Goal: Information Seeking & Learning: Learn about a topic

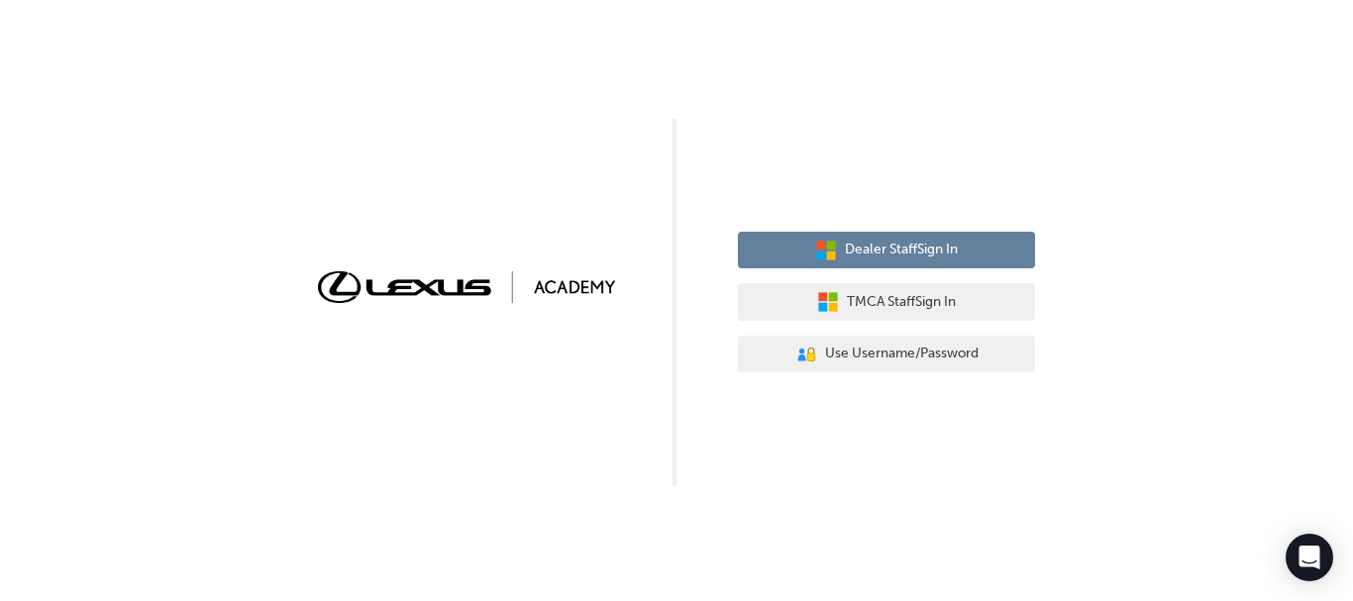
click at [906, 246] on span "Dealer Staff Sign In" at bounding box center [901, 250] width 113 height 23
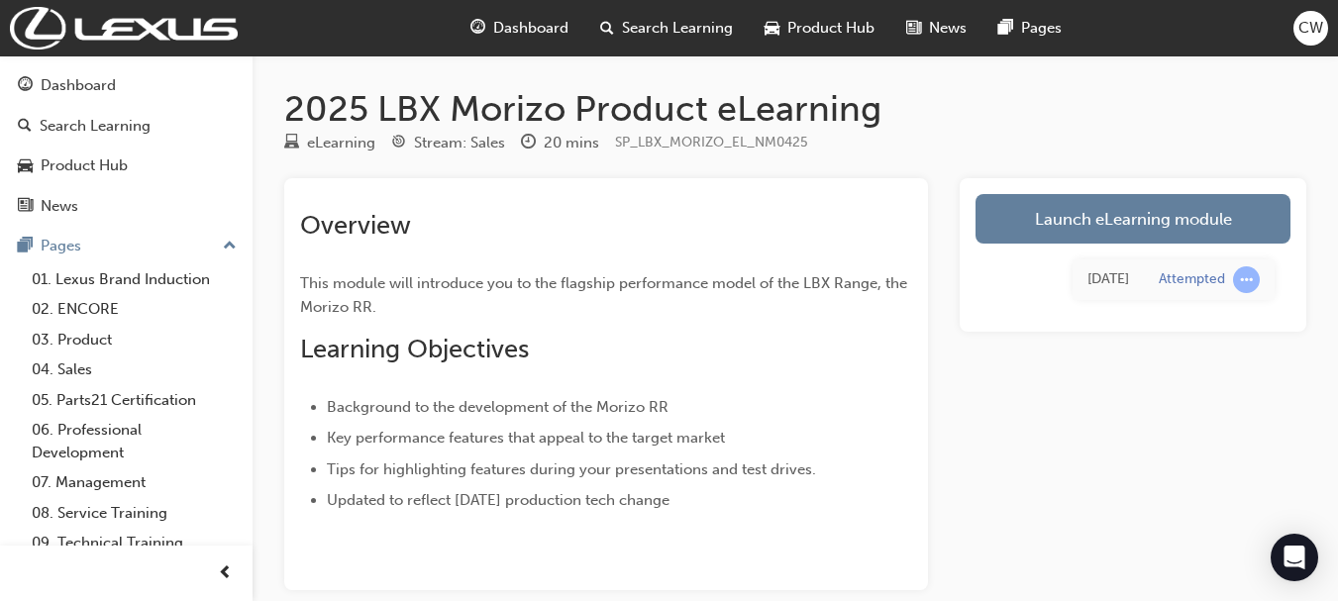
click at [1106, 220] on link "Launch eLearning module" at bounding box center [1132, 219] width 315 height 50
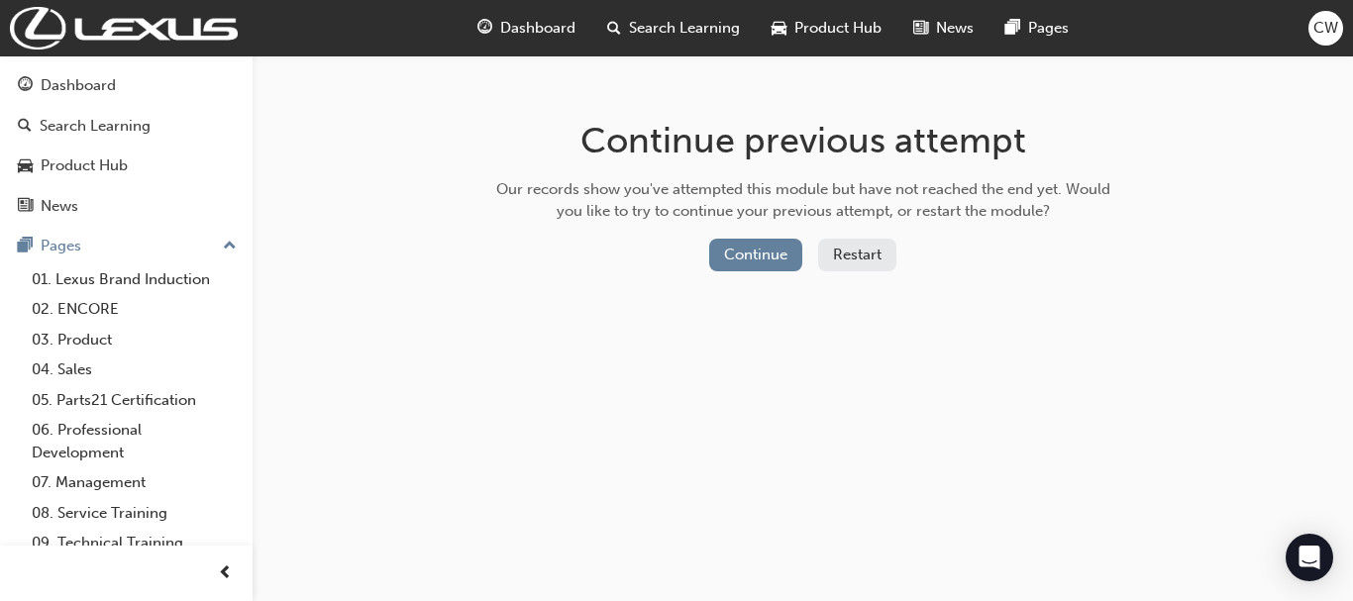
click at [750, 254] on button "Continue" at bounding box center [755, 255] width 93 height 33
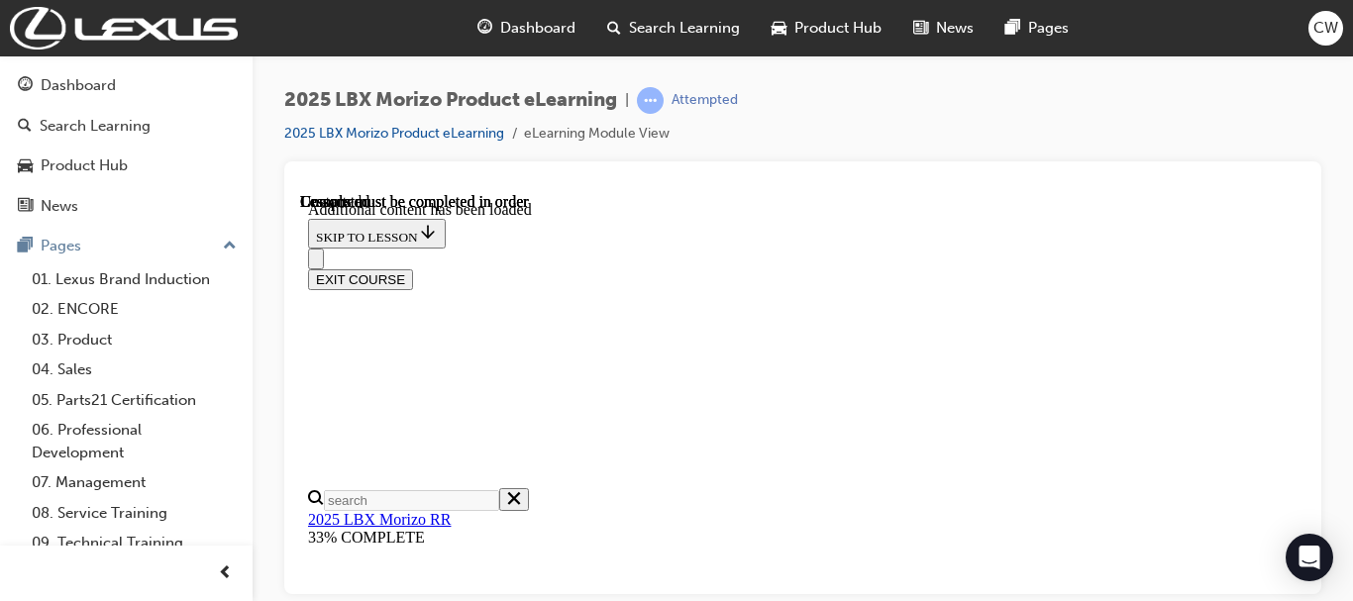
scroll to position [2269, 0]
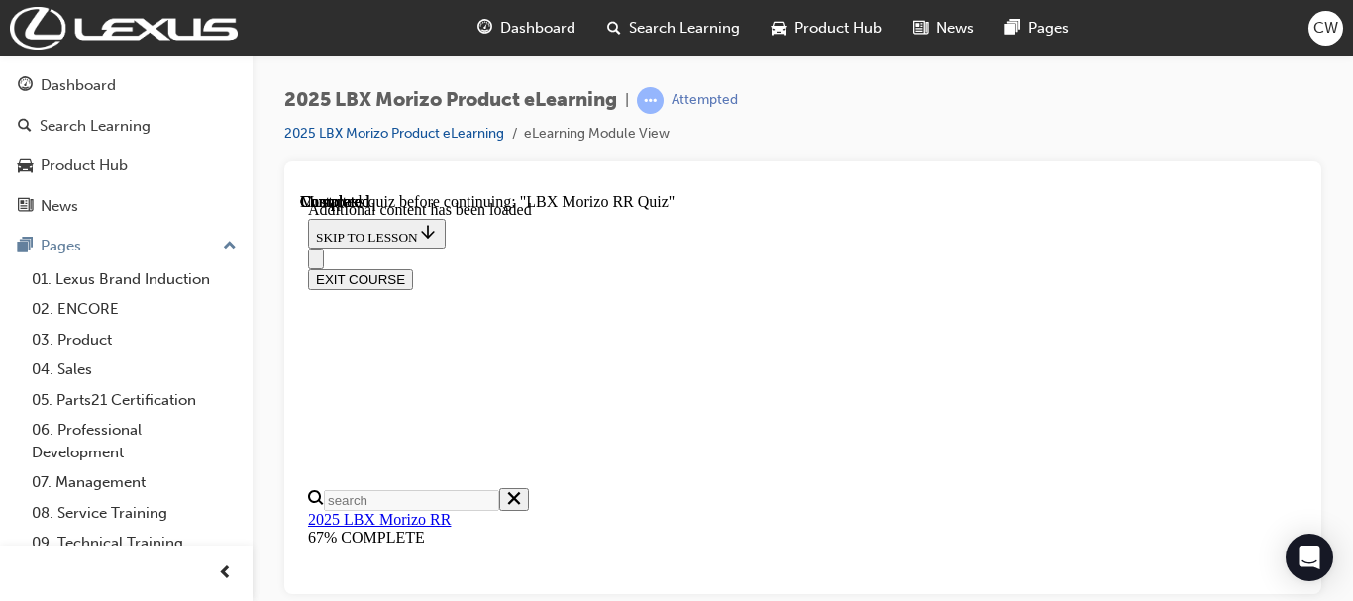
scroll to position [1376, 0]
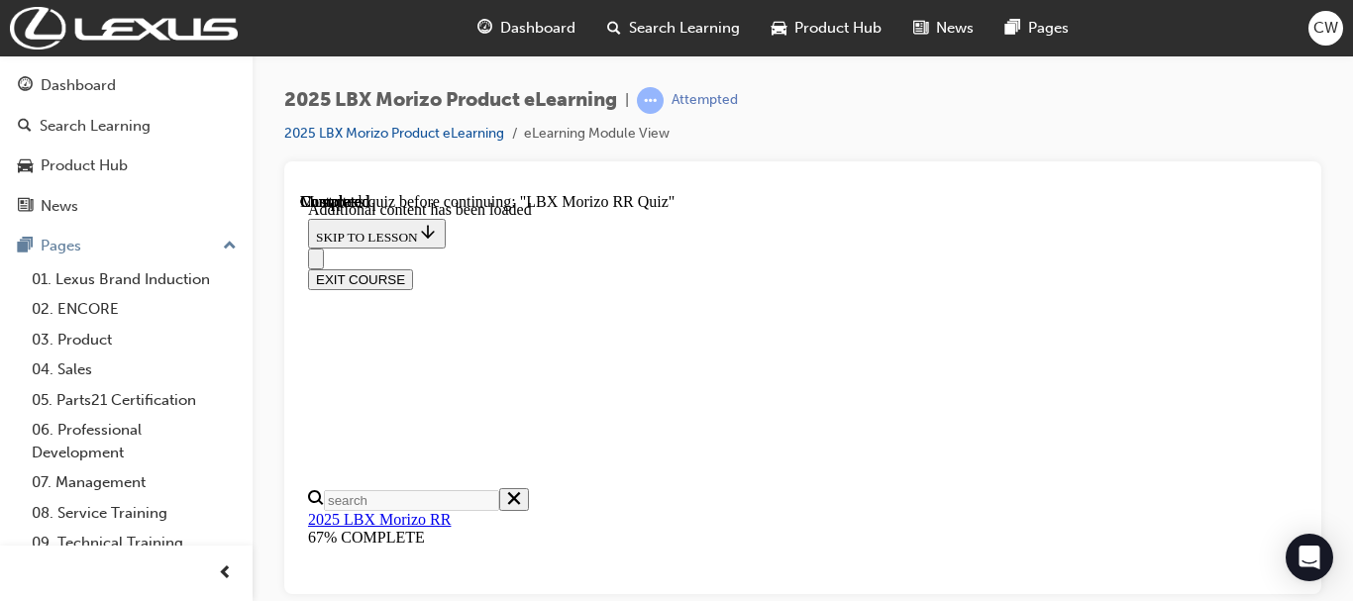
radio input "true"
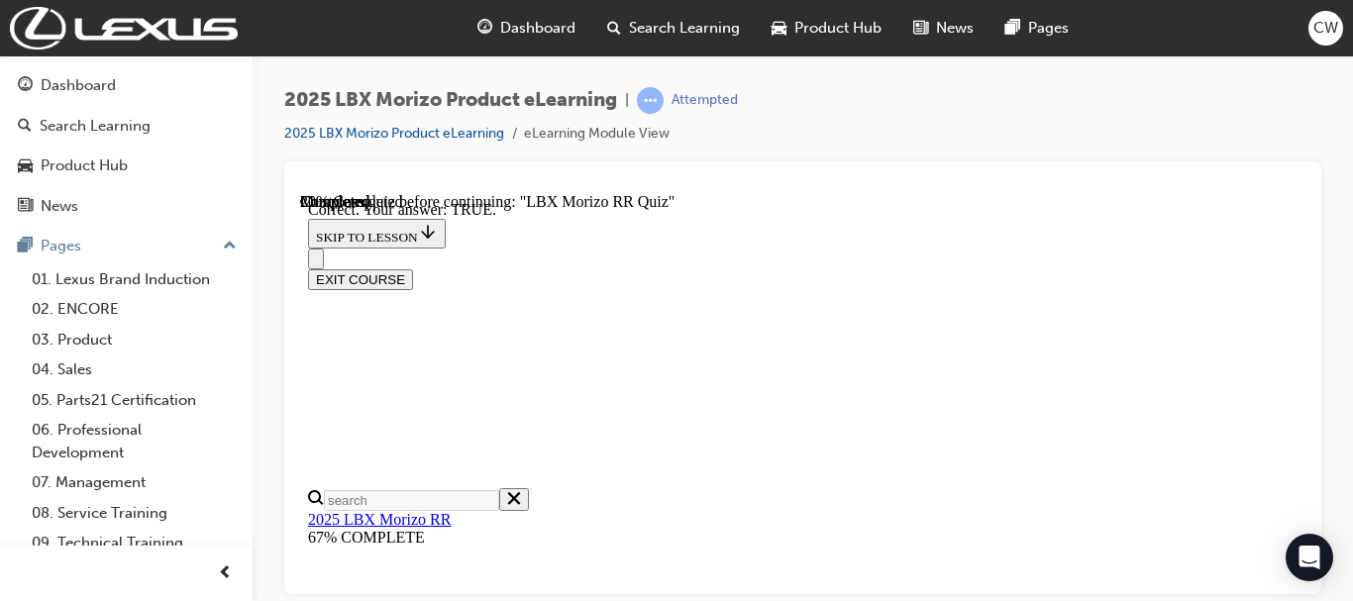
radio input "true"
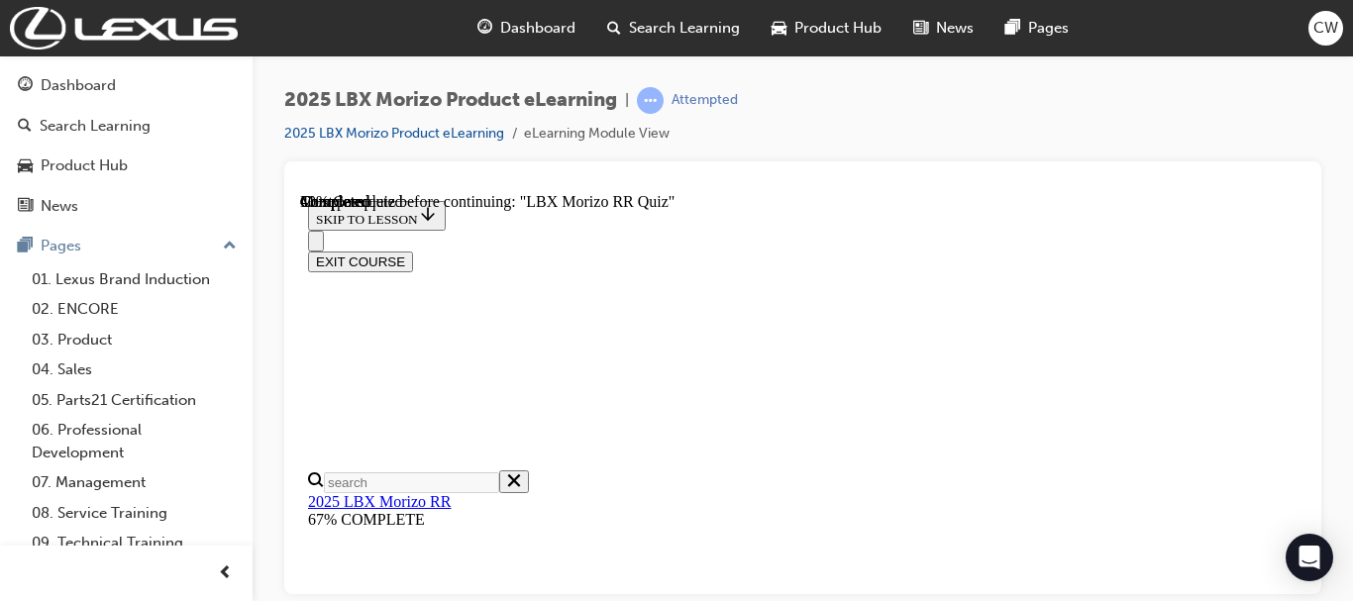
scroll to position [656, 0]
radio input "true"
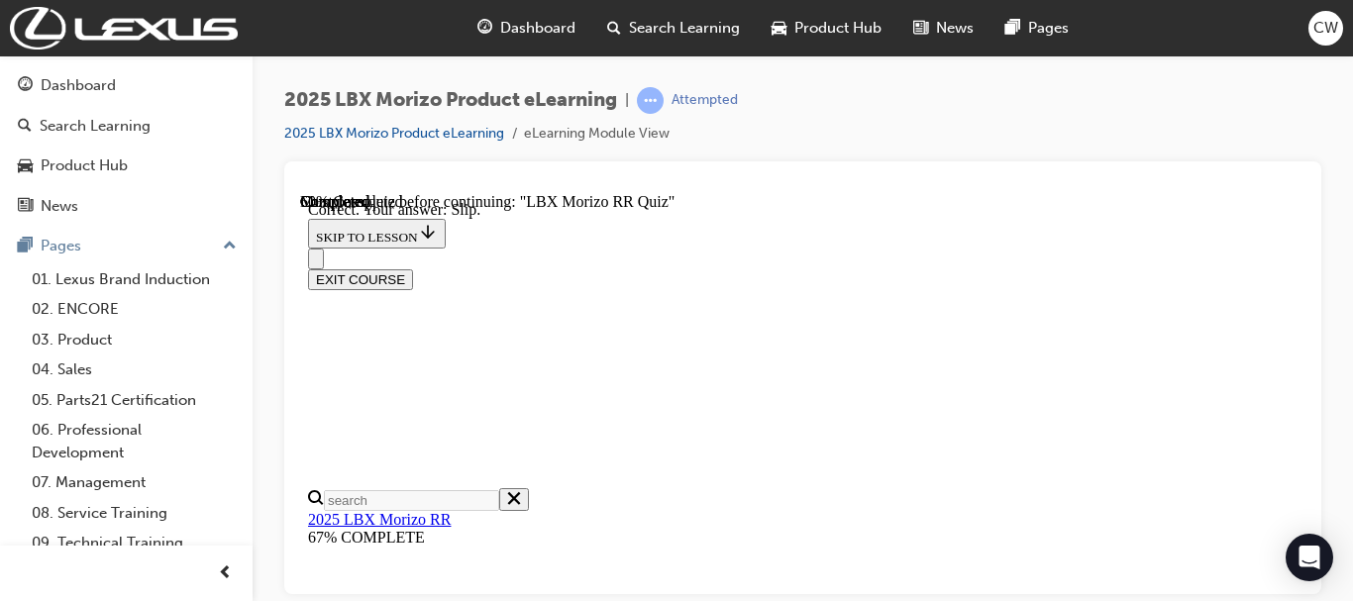
scroll to position [885, 0]
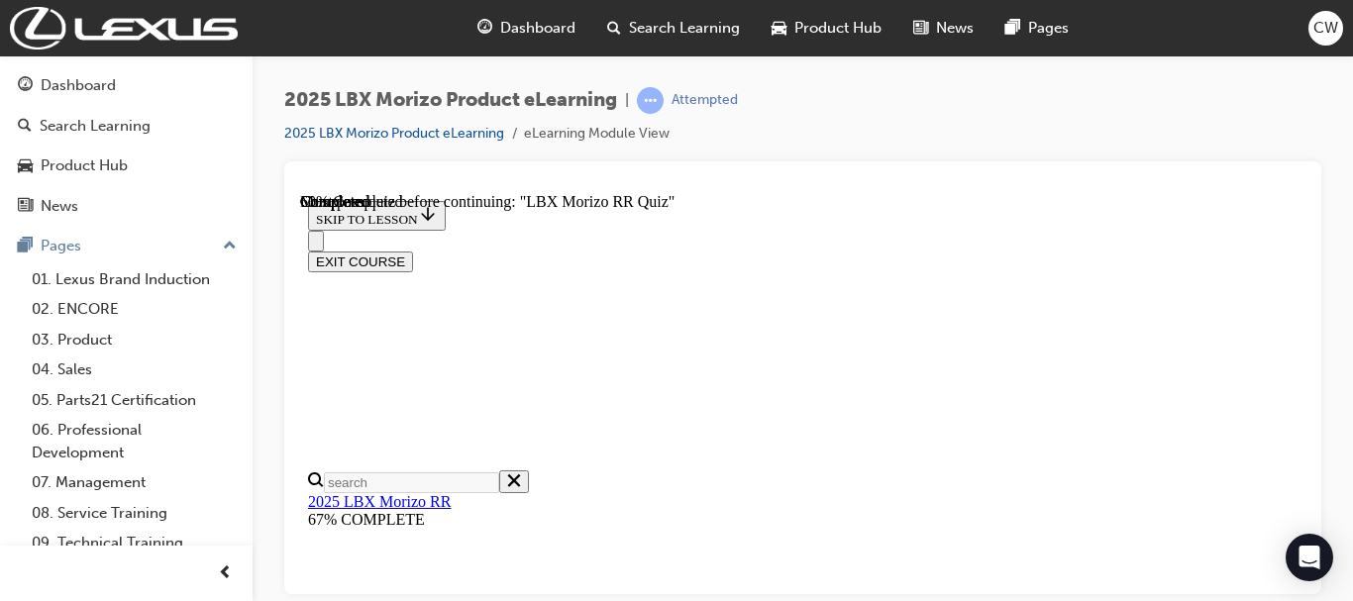
scroll to position [570, 0]
radio input "true"
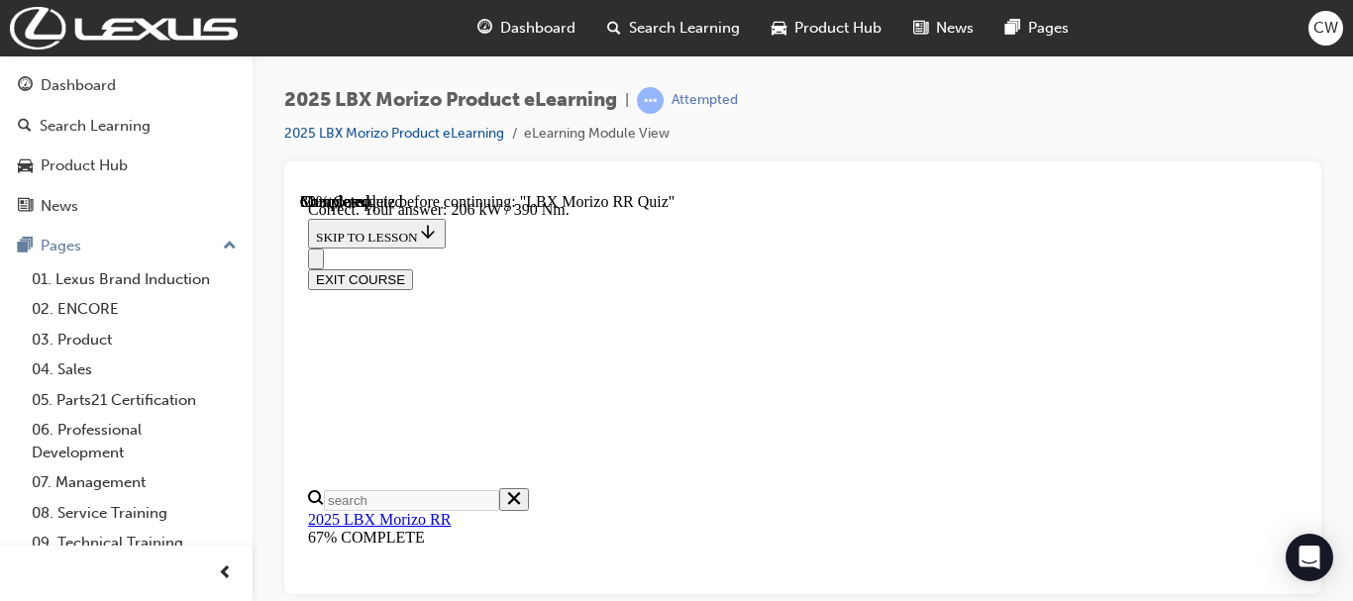
scroll to position [868, 0]
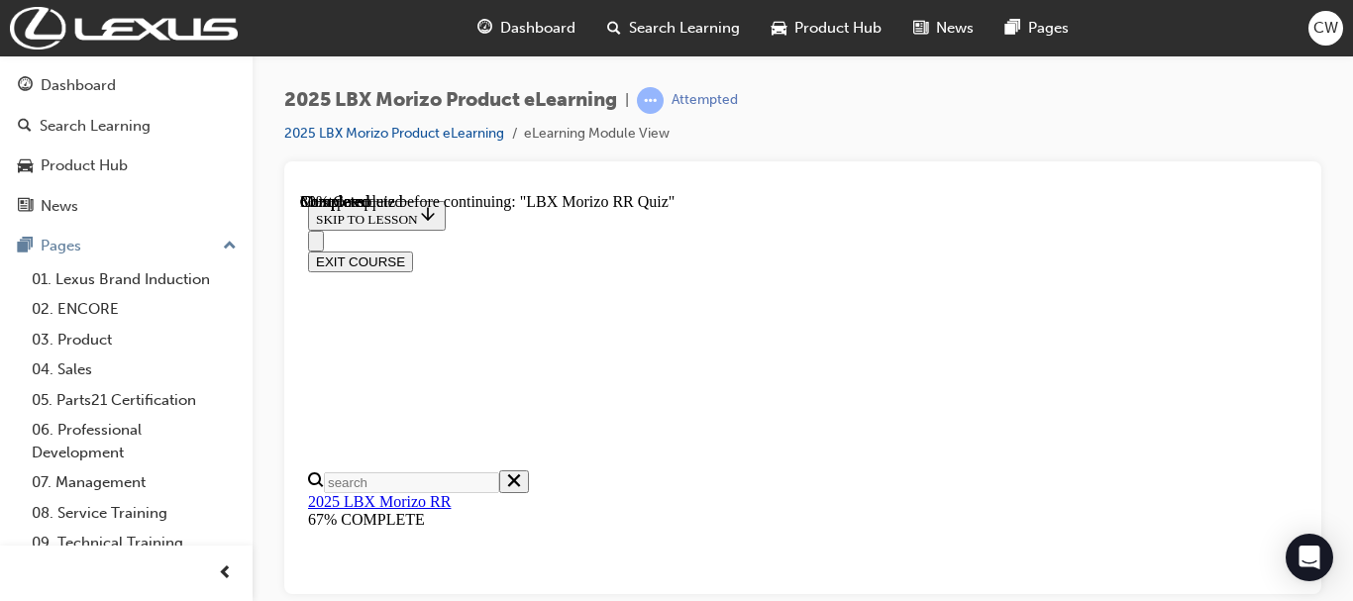
scroll to position [349, 0]
radio input "true"
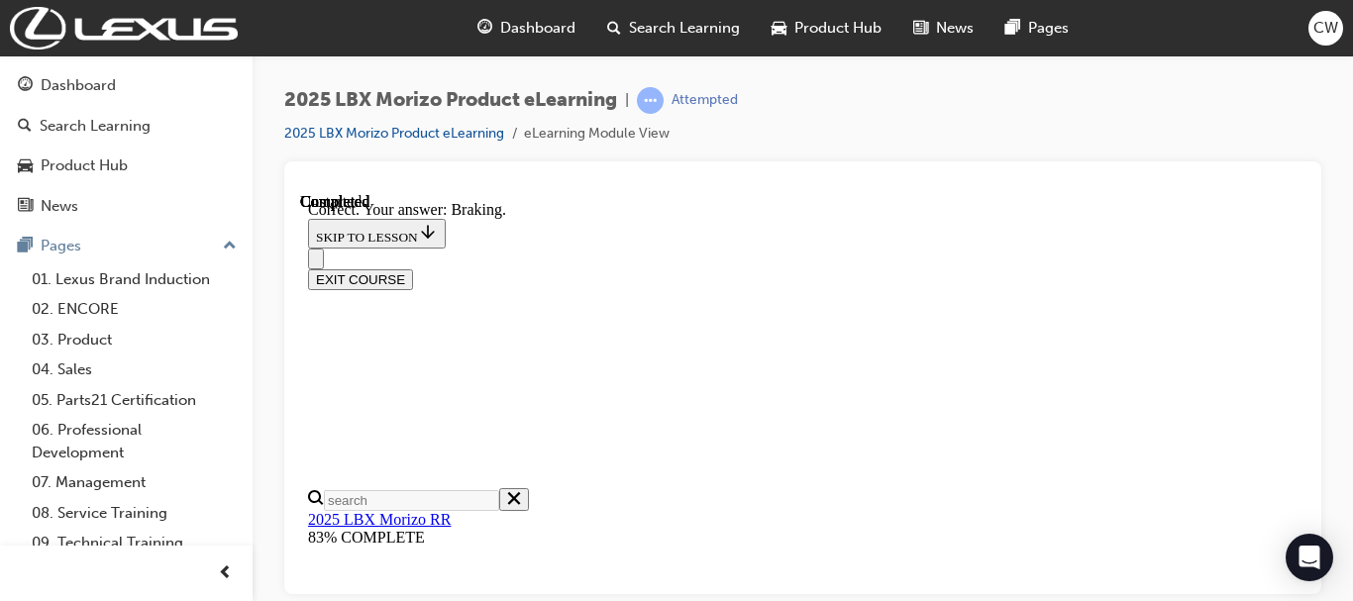
scroll to position [645, 0]
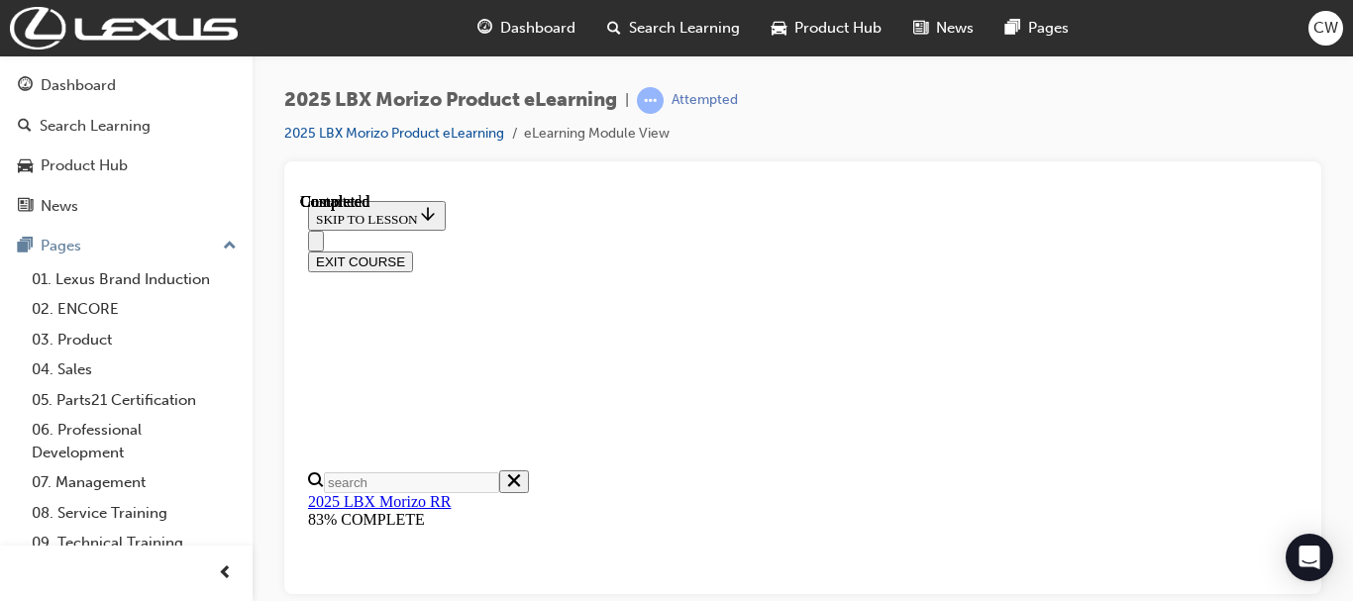
scroll to position [688, 0]
click at [413, 251] on button "EXIT COURSE" at bounding box center [360, 261] width 105 height 21
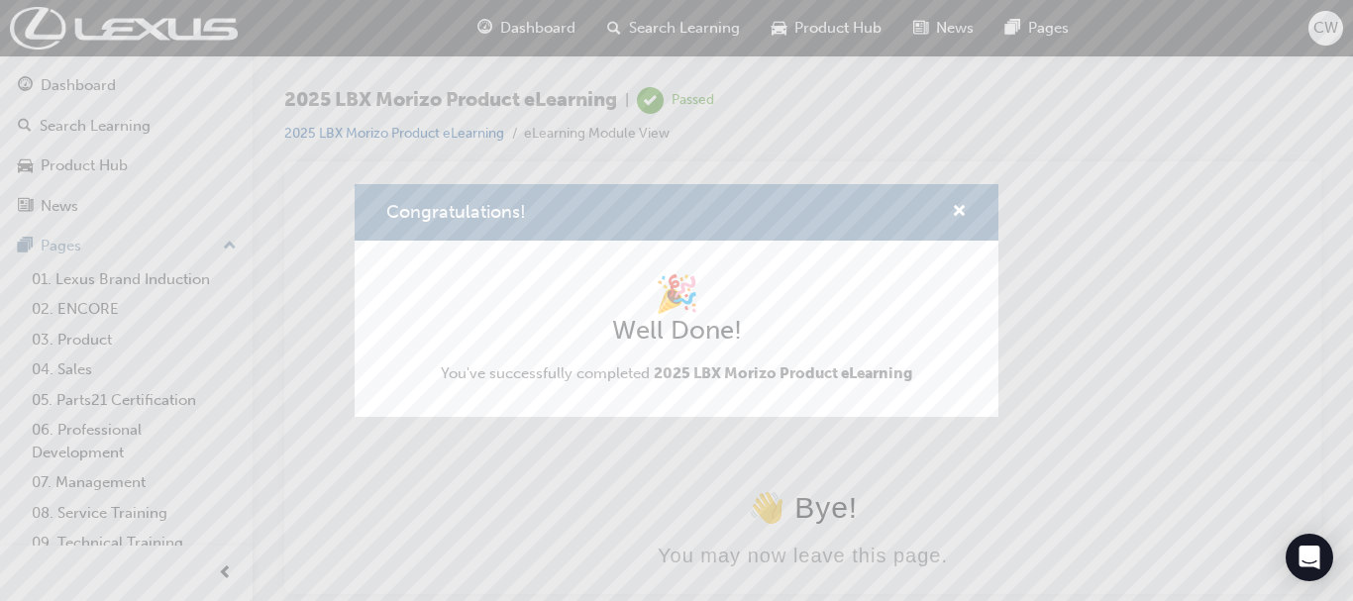
scroll to position [0, 0]
click at [950, 213] on div "Congratulations!" at bounding box center [951, 212] width 31 height 25
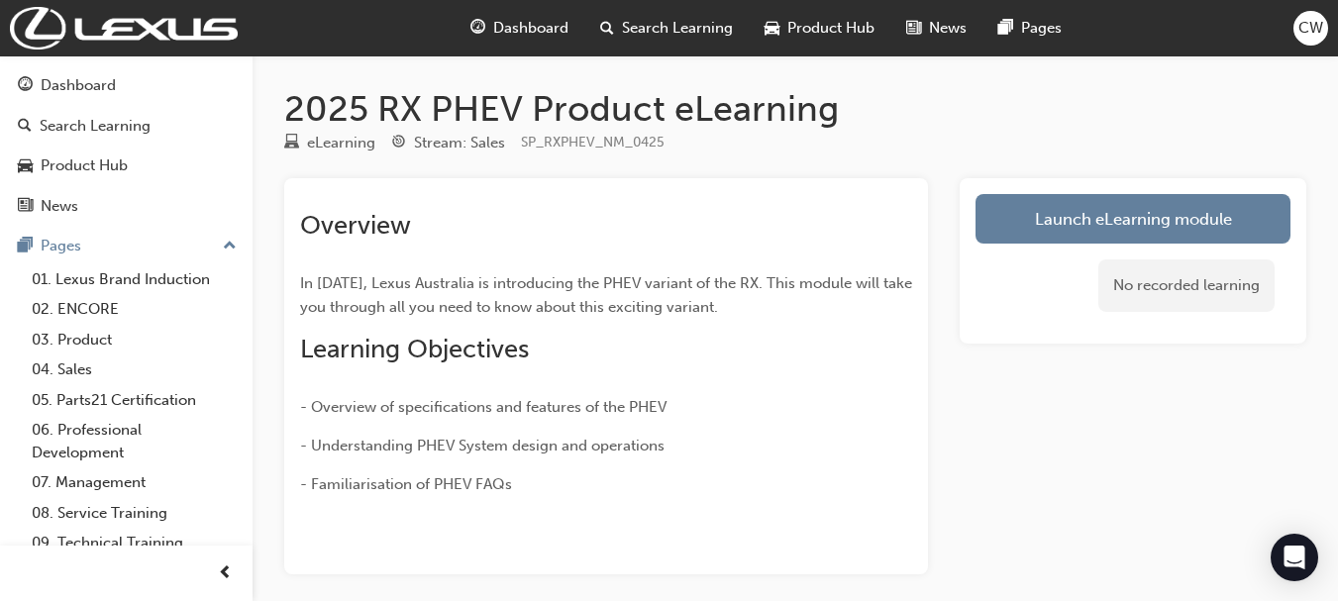
click at [1123, 213] on link "Launch eLearning module" at bounding box center [1132, 219] width 315 height 50
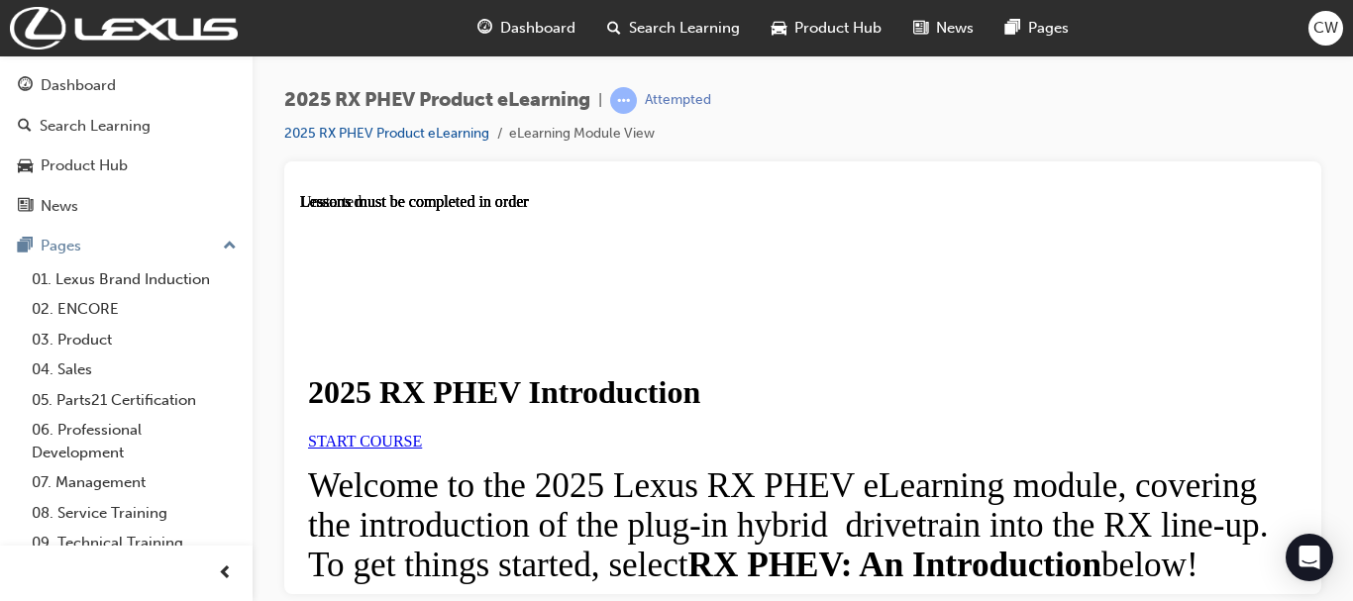
scroll to position [183, 0]
click at [422, 432] on link "START COURSE" at bounding box center [365, 440] width 114 height 17
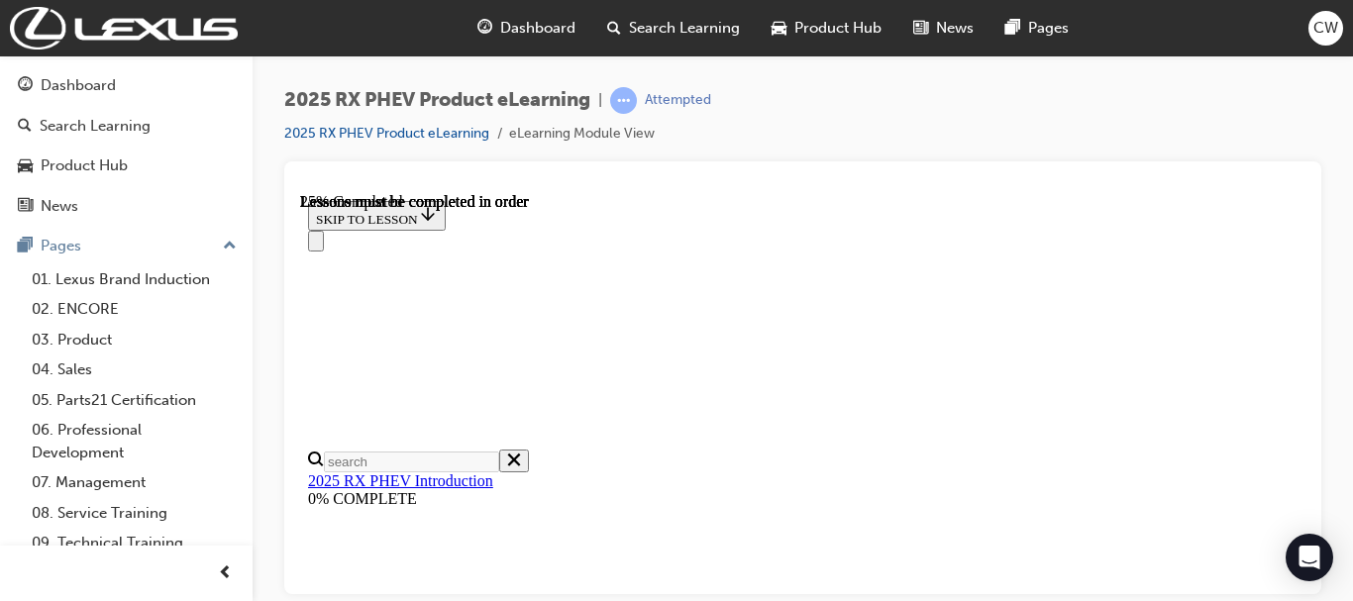
scroll to position [2172, 0]
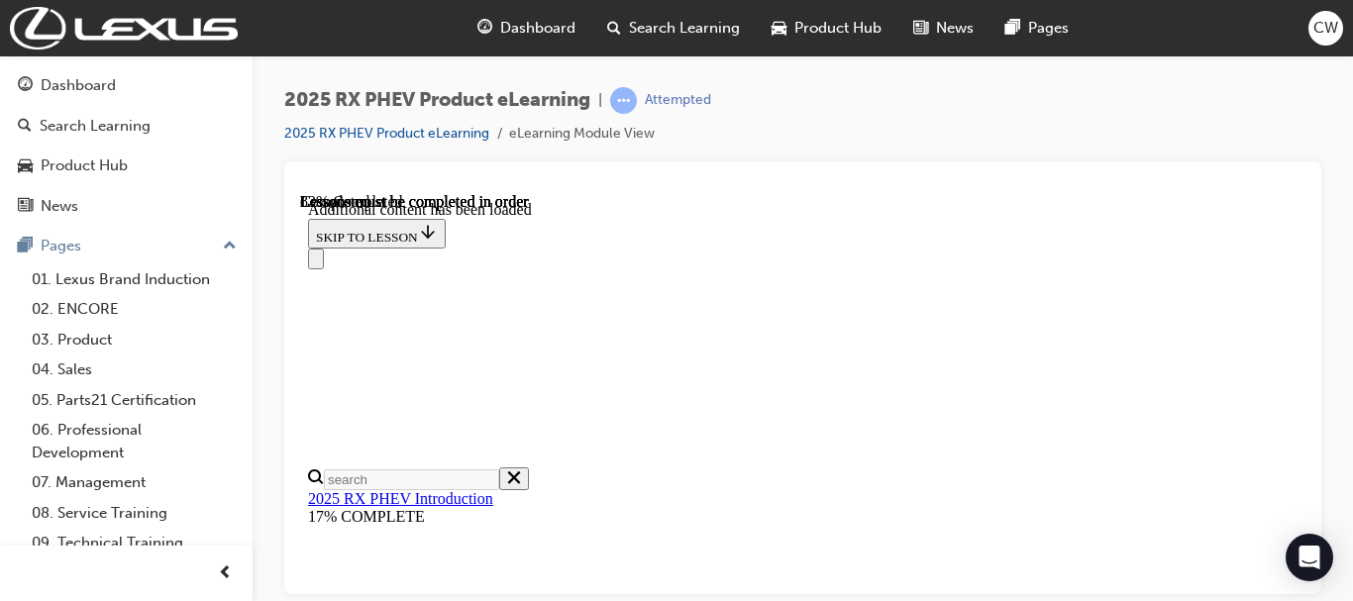
scroll to position [2967, 0]
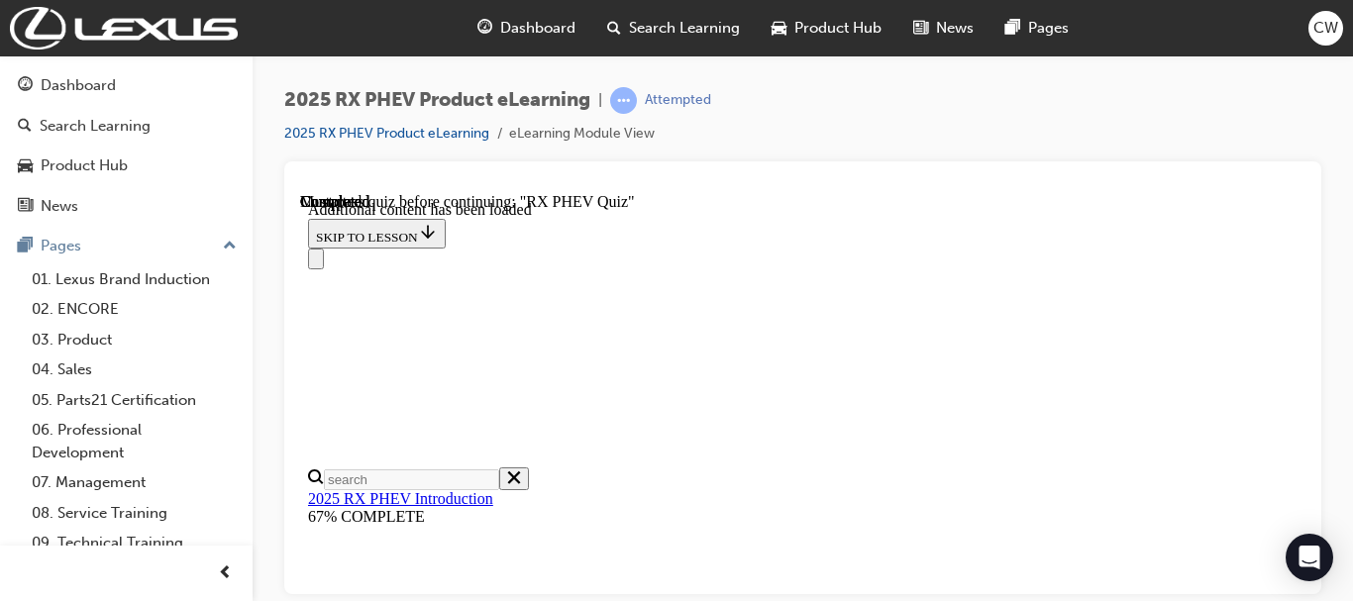
scroll to position [306, 0]
radio input "true"
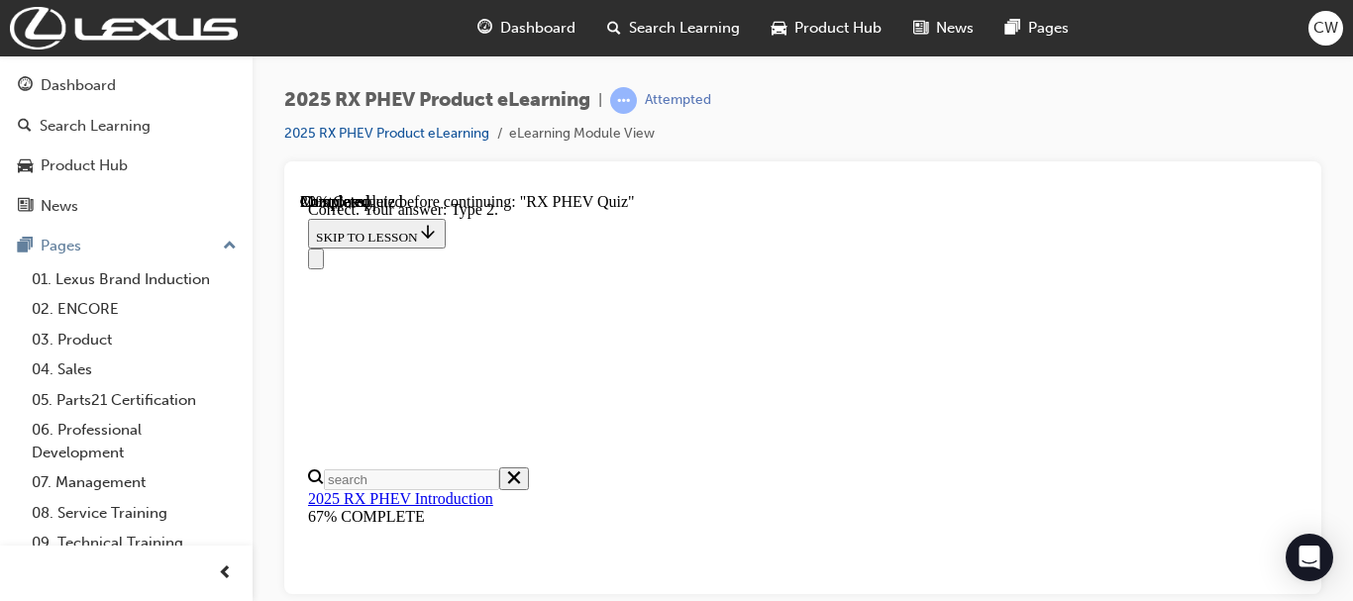
scroll to position [666, 0]
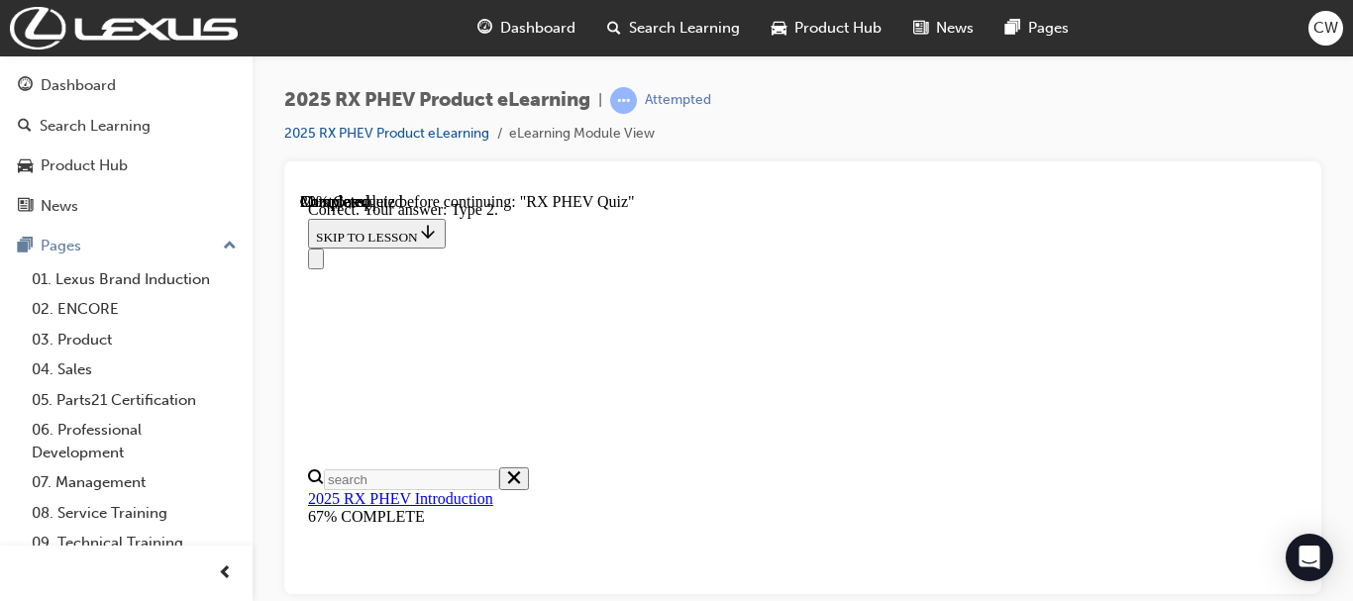
radio input "true"
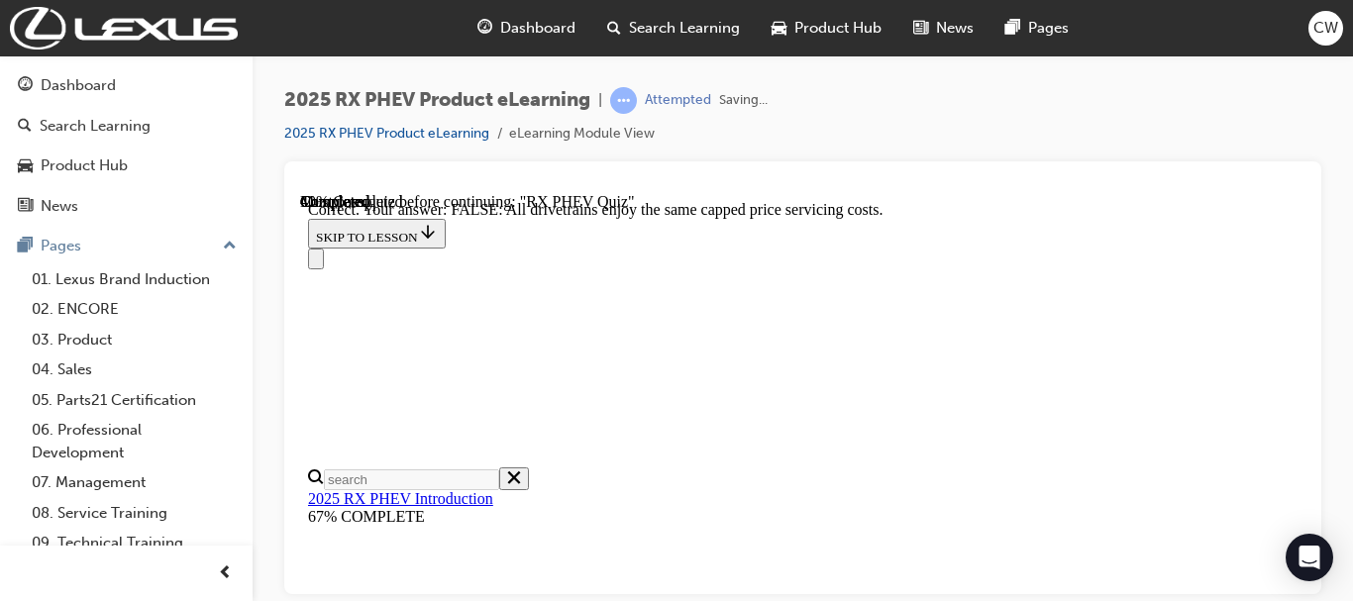
scroll to position [601, 0]
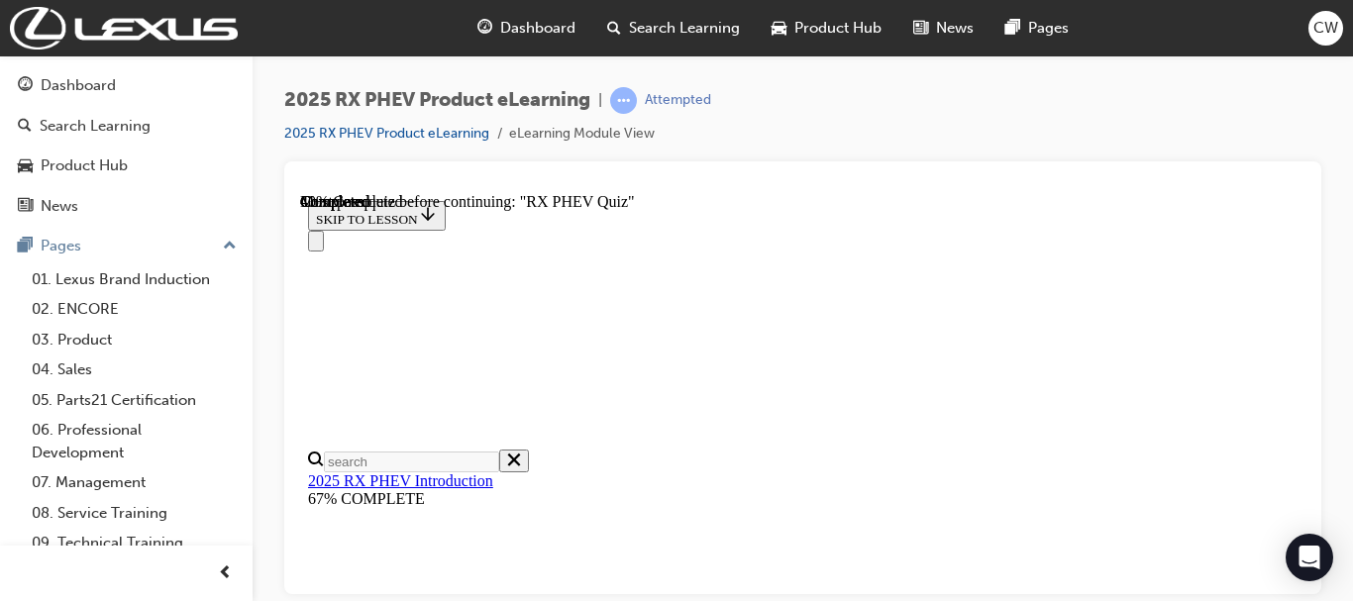
scroll to position [343, 0]
radio input "true"
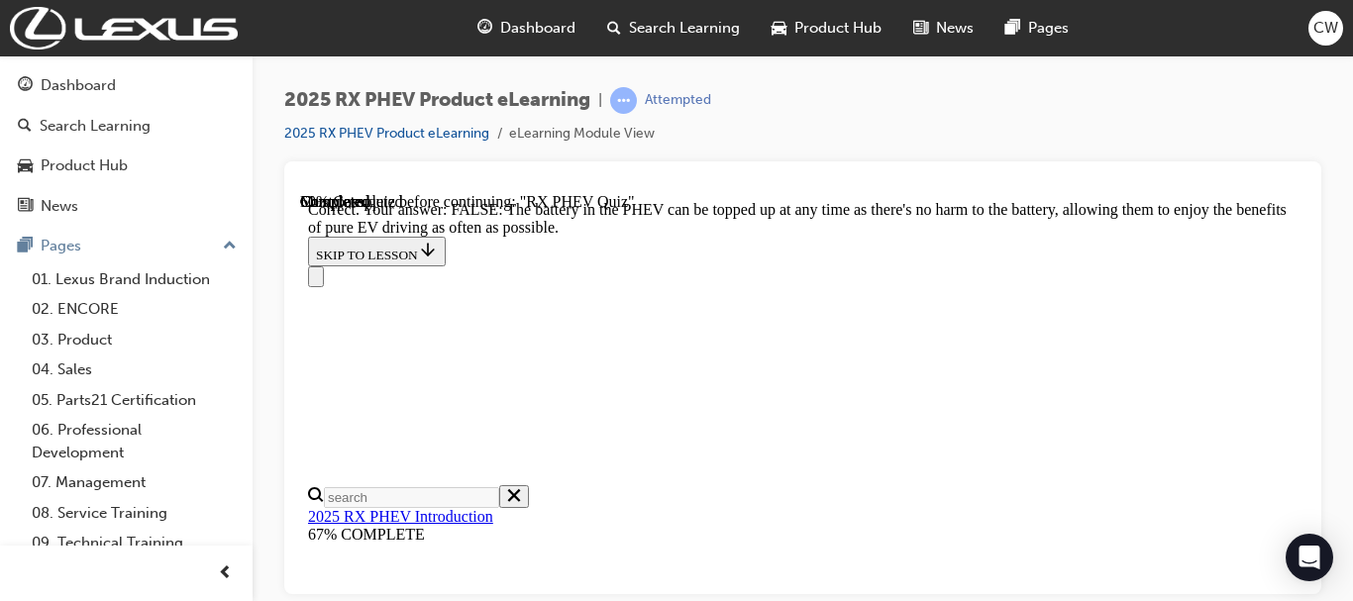
scroll to position [641, 0]
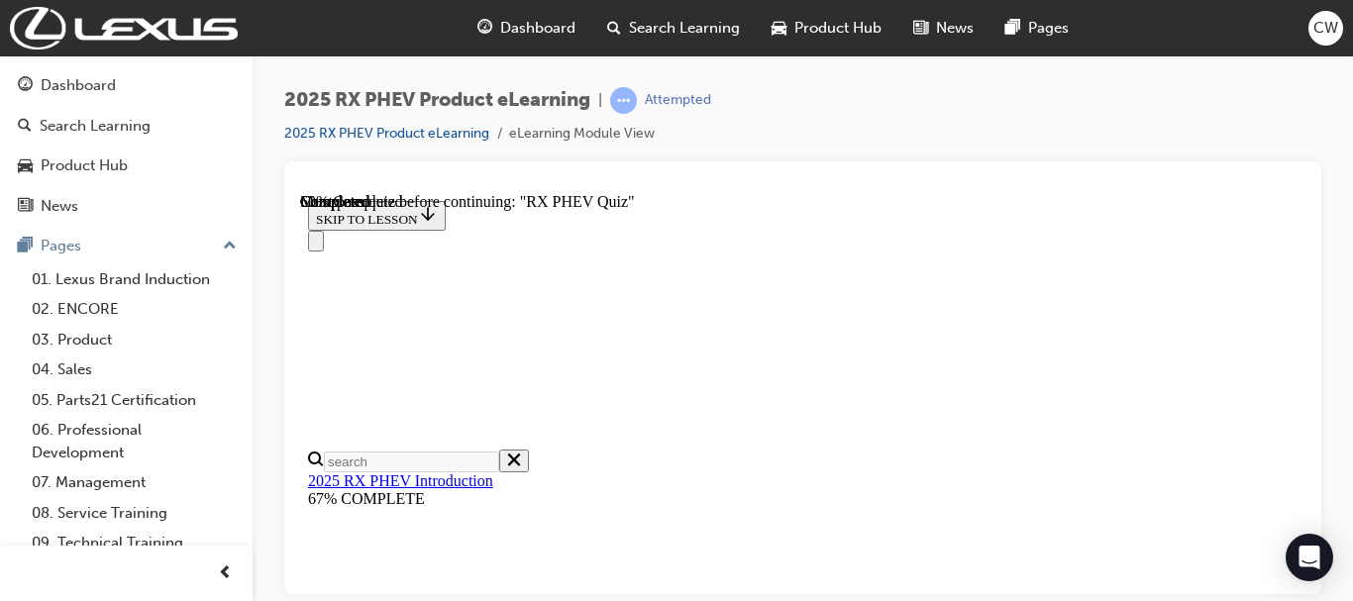
scroll to position [344, 0]
radio input "true"
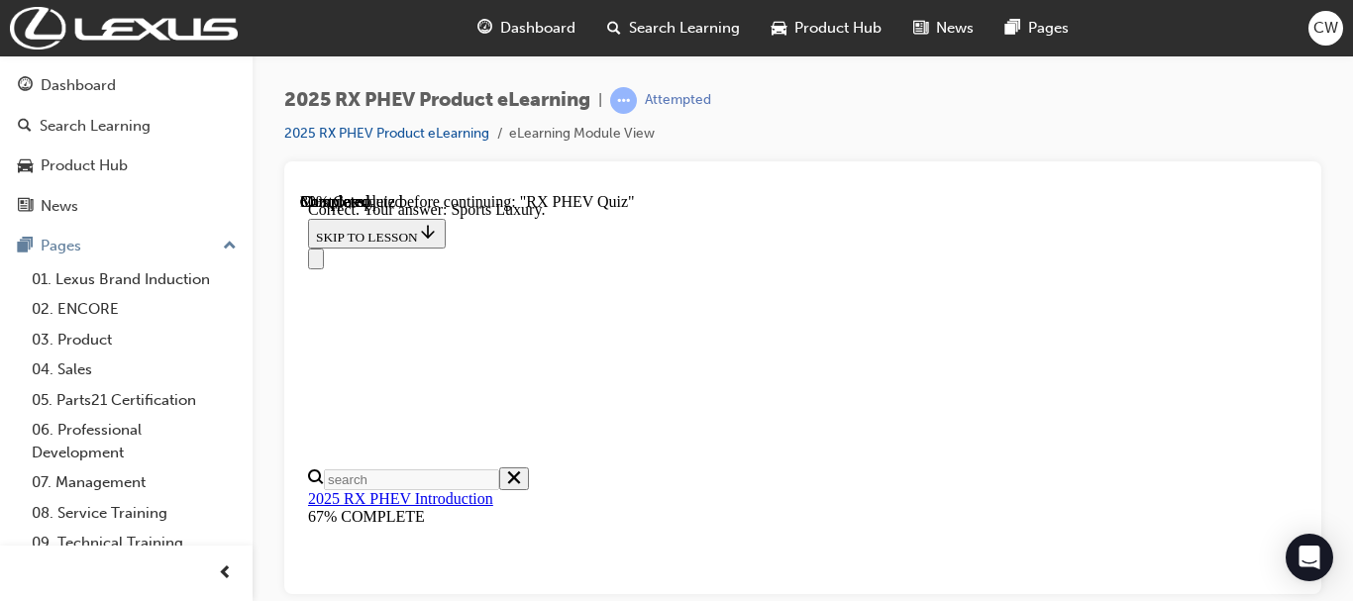
scroll to position [666, 0]
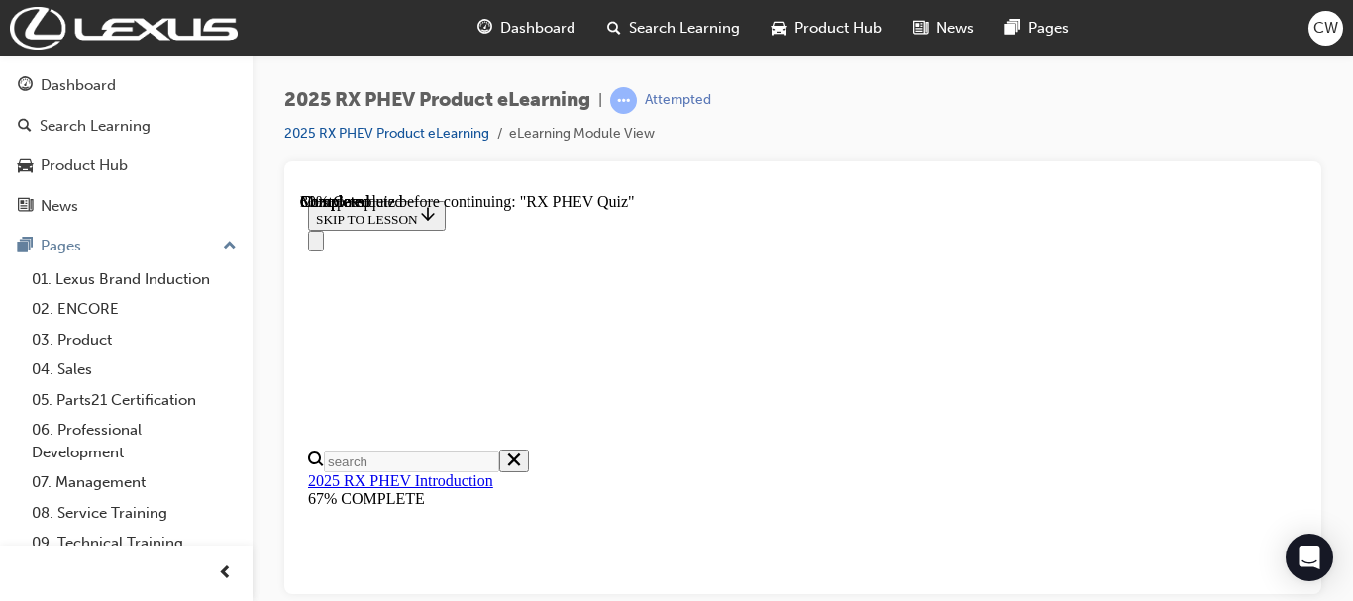
scroll to position [322, 0]
radio input "true"
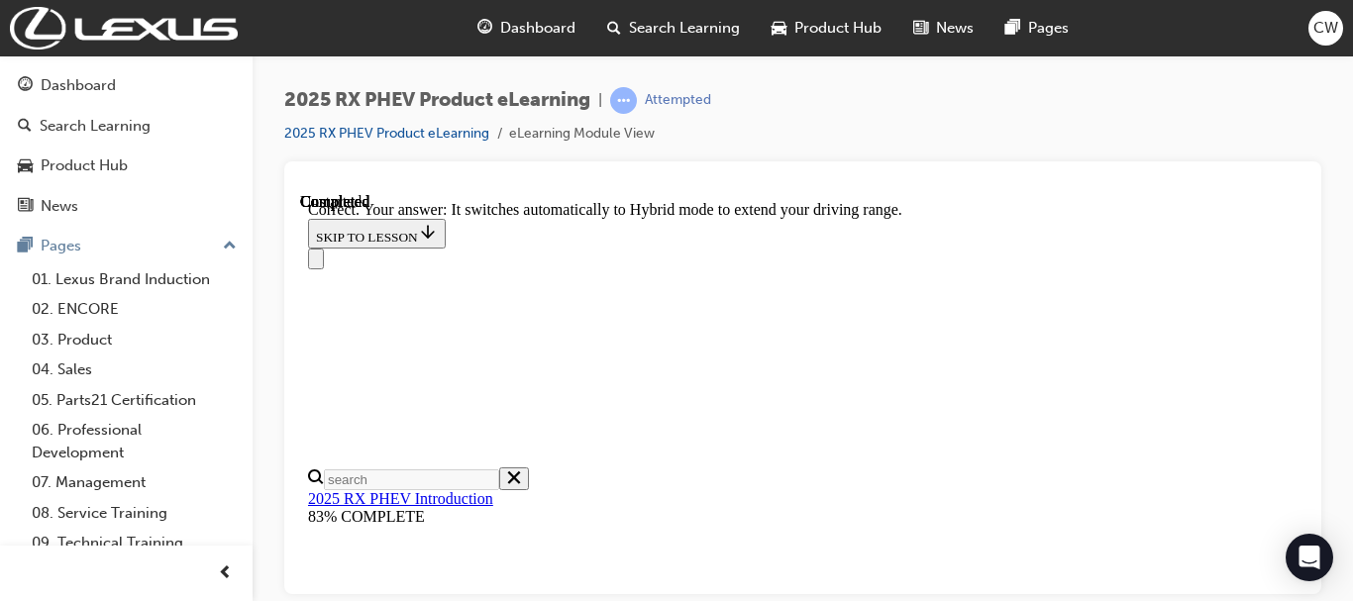
scroll to position [666, 0]
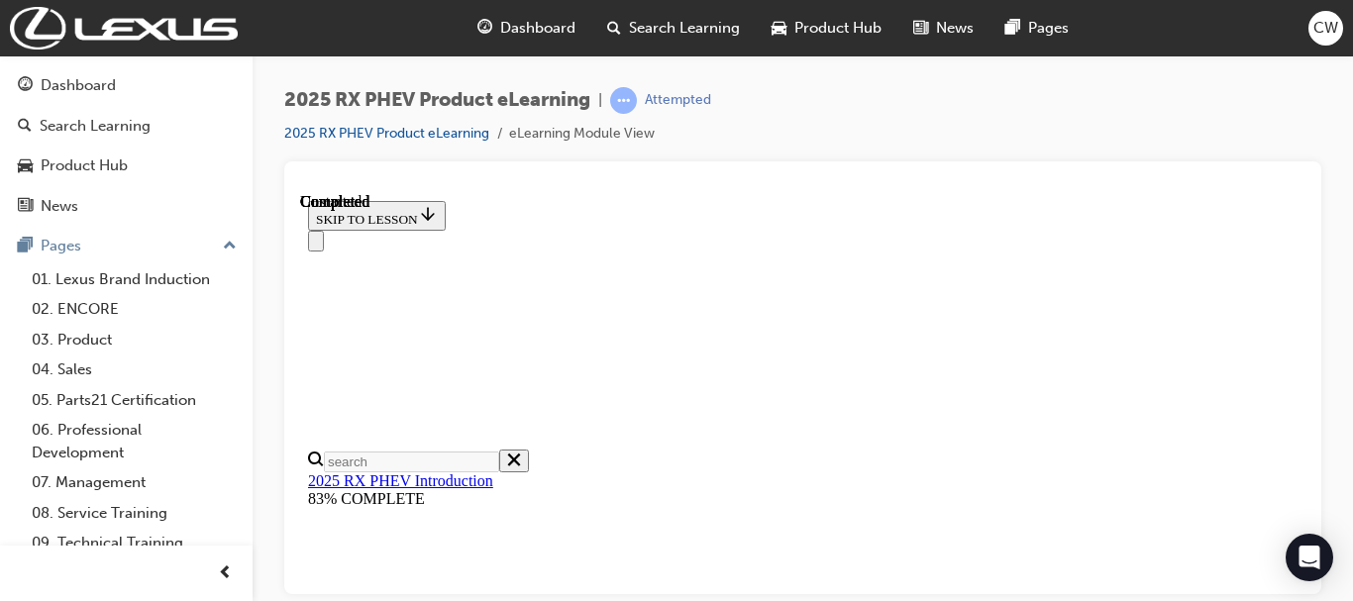
scroll to position [688, 0]
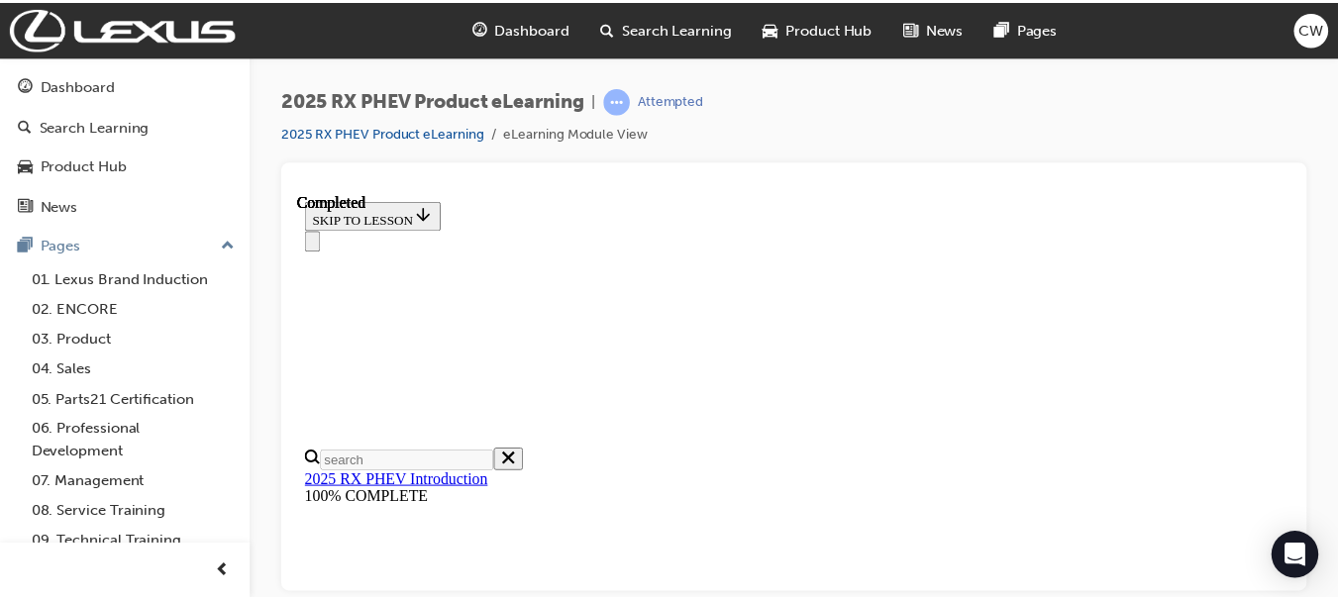
scroll to position [1066, 0]
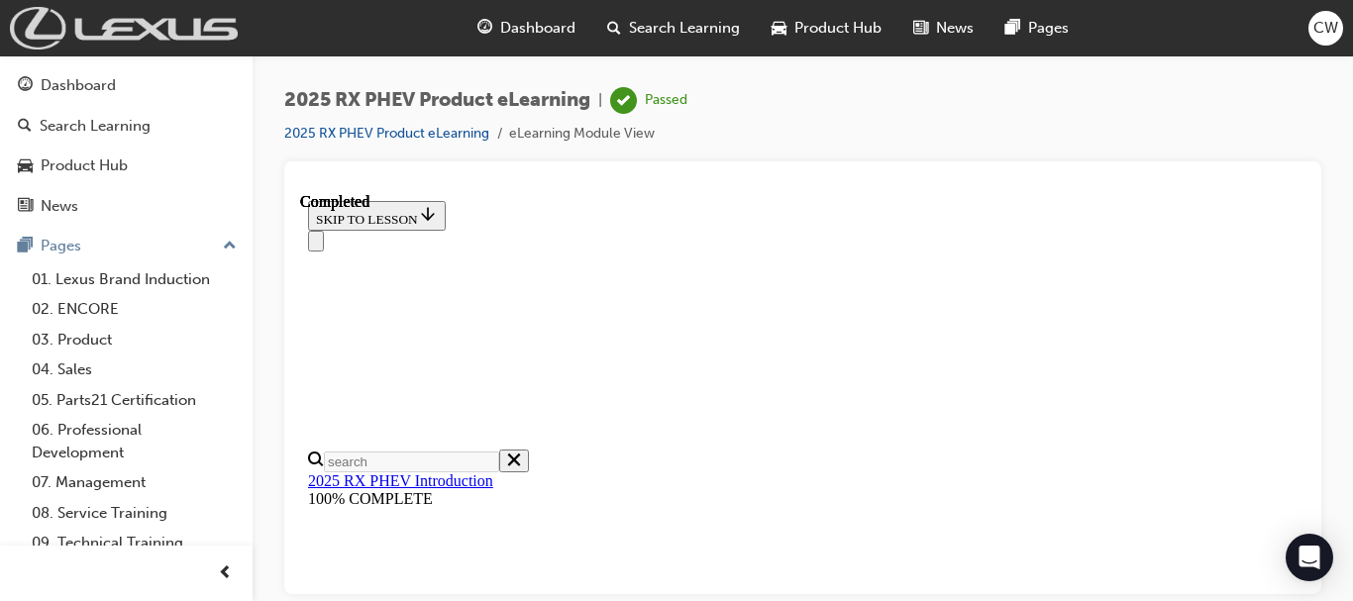
click at [171, 44] on img at bounding box center [124, 28] width 228 height 43
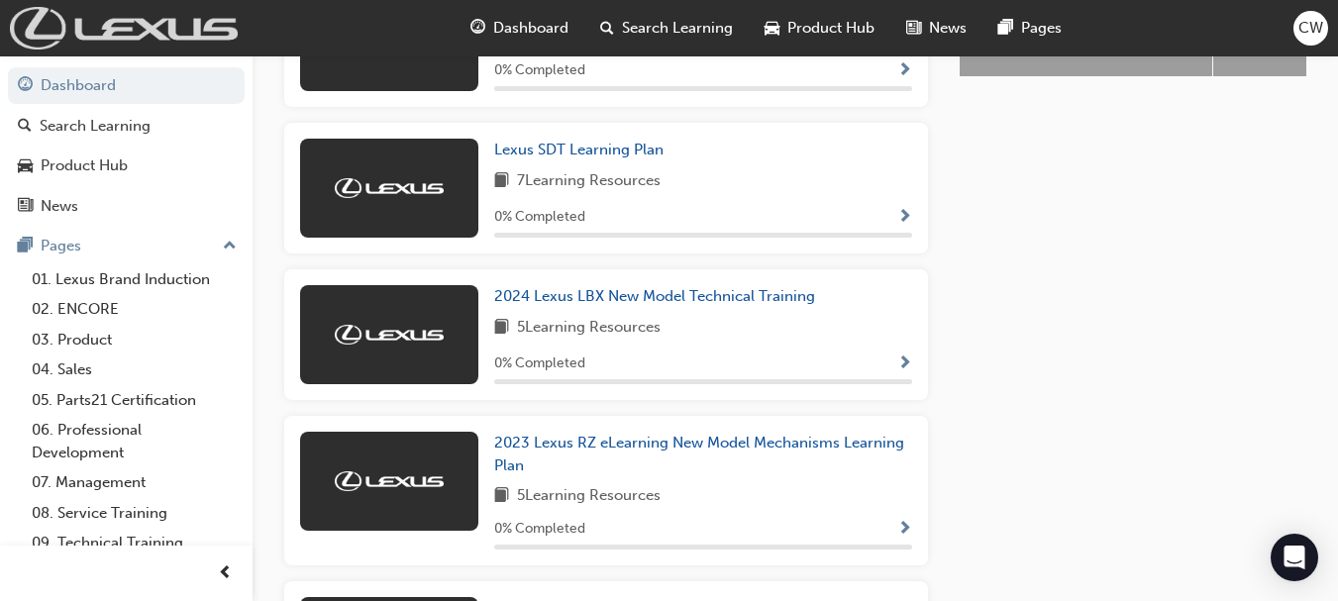
scroll to position [1073, 0]
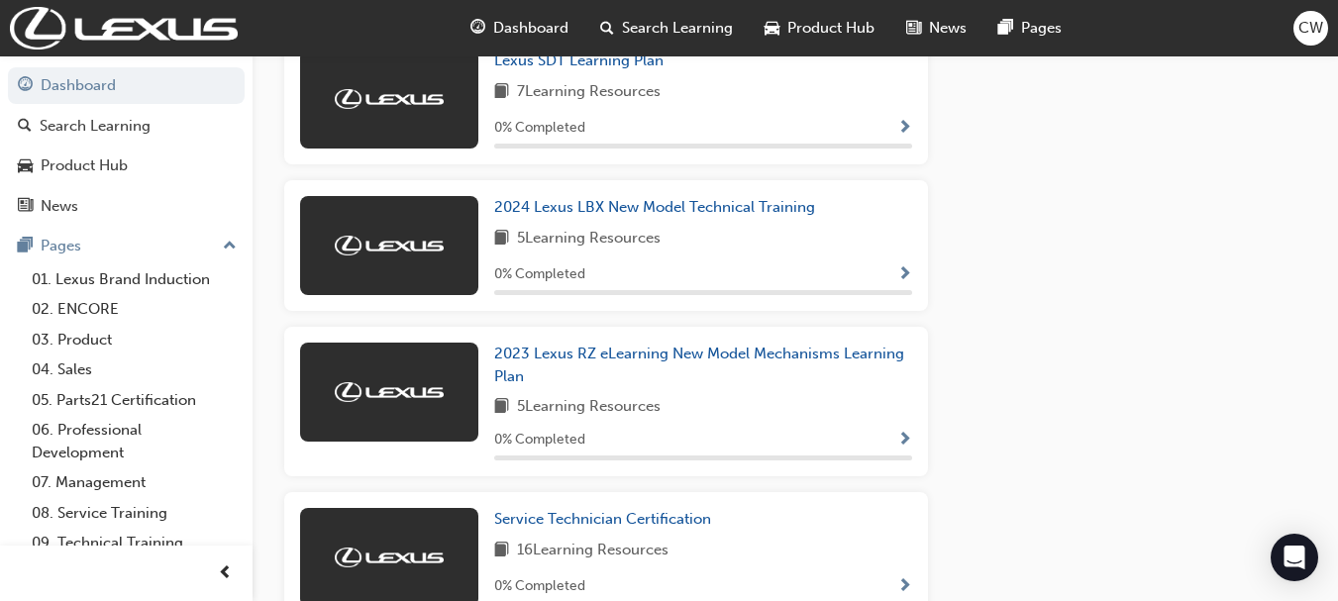
click at [99, 170] on div "Product Hub" at bounding box center [84, 165] width 87 height 23
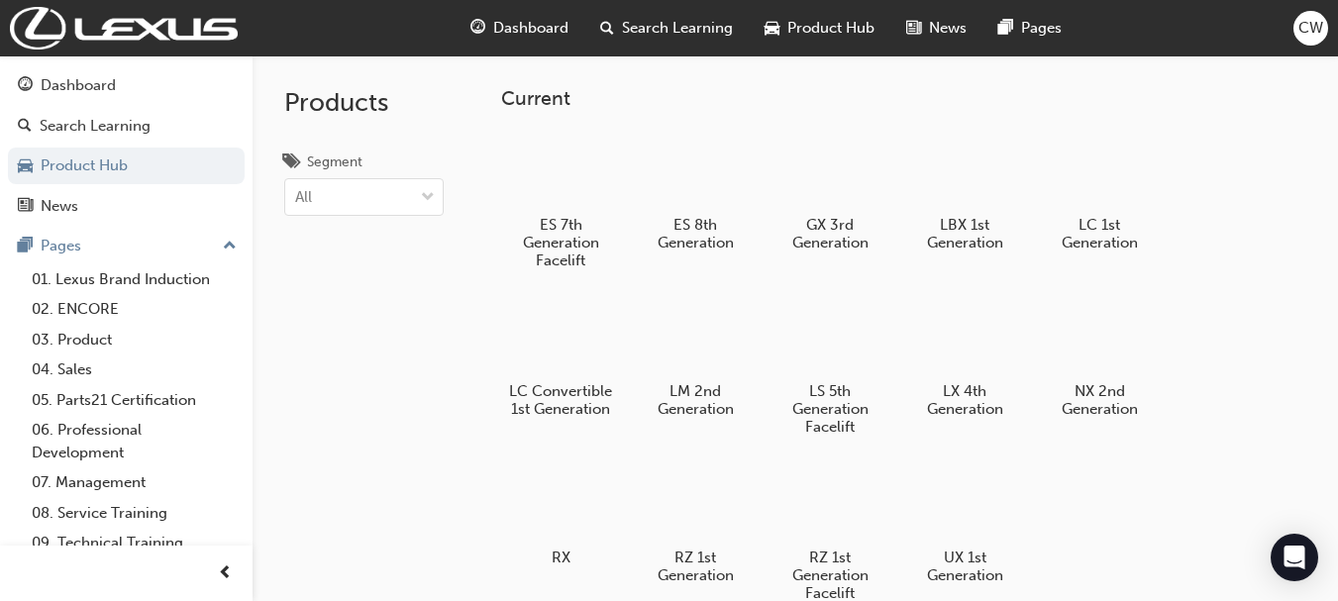
scroll to position [75, 0]
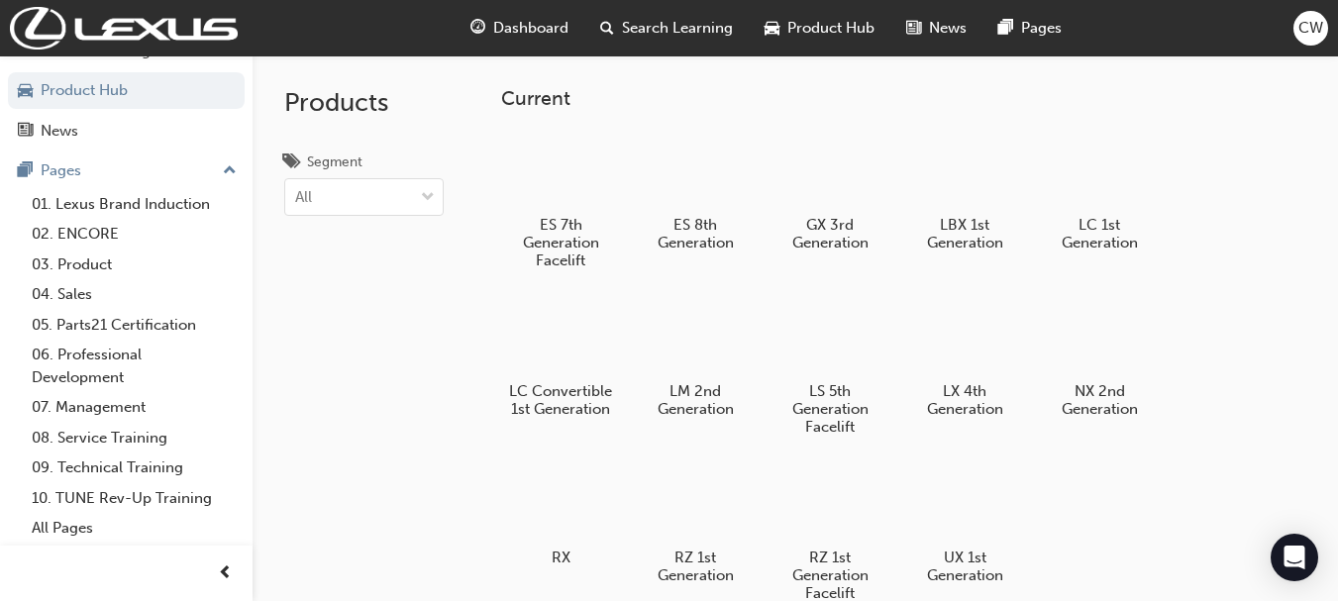
click at [223, 165] on span "up-icon" at bounding box center [230, 171] width 14 height 26
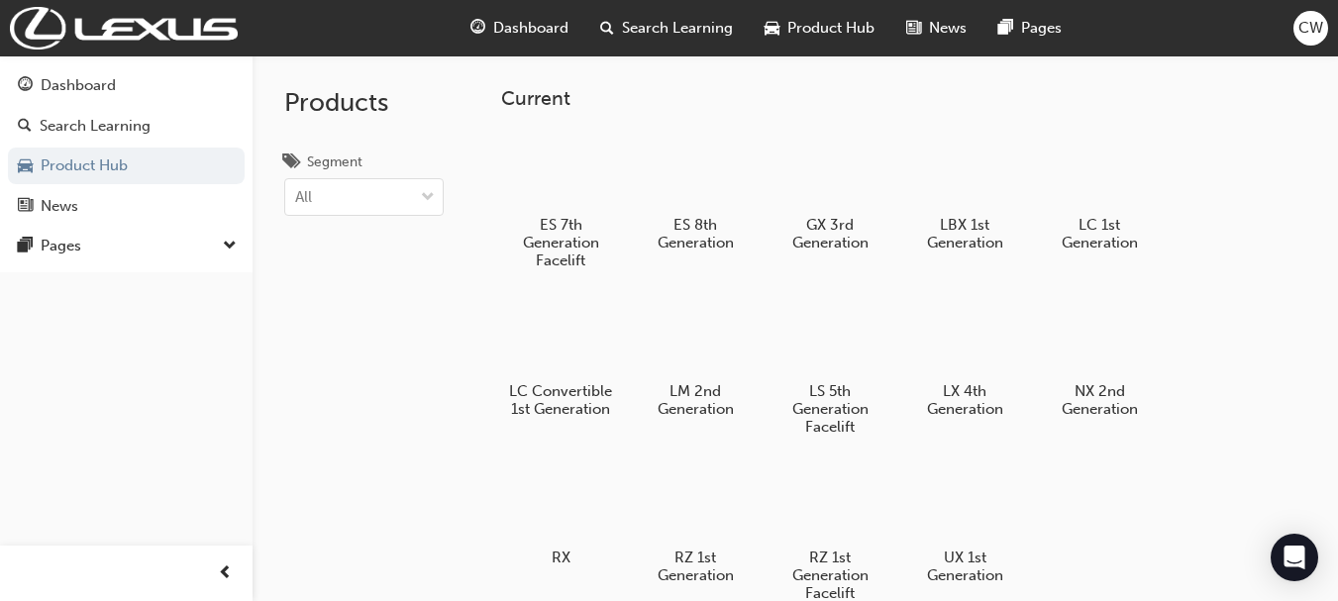
scroll to position [0, 0]
click at [88, 75] on div "Dashboard" at bounding box center [78, 85] width 75 height 23
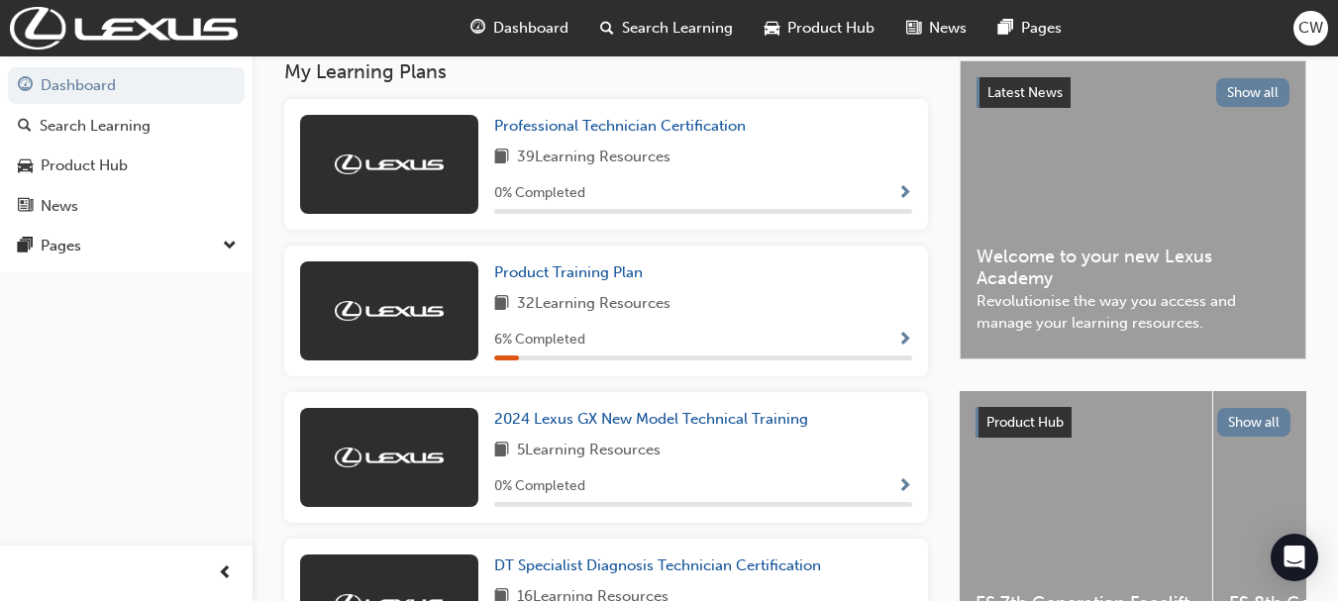
scroll to position [416, 0]
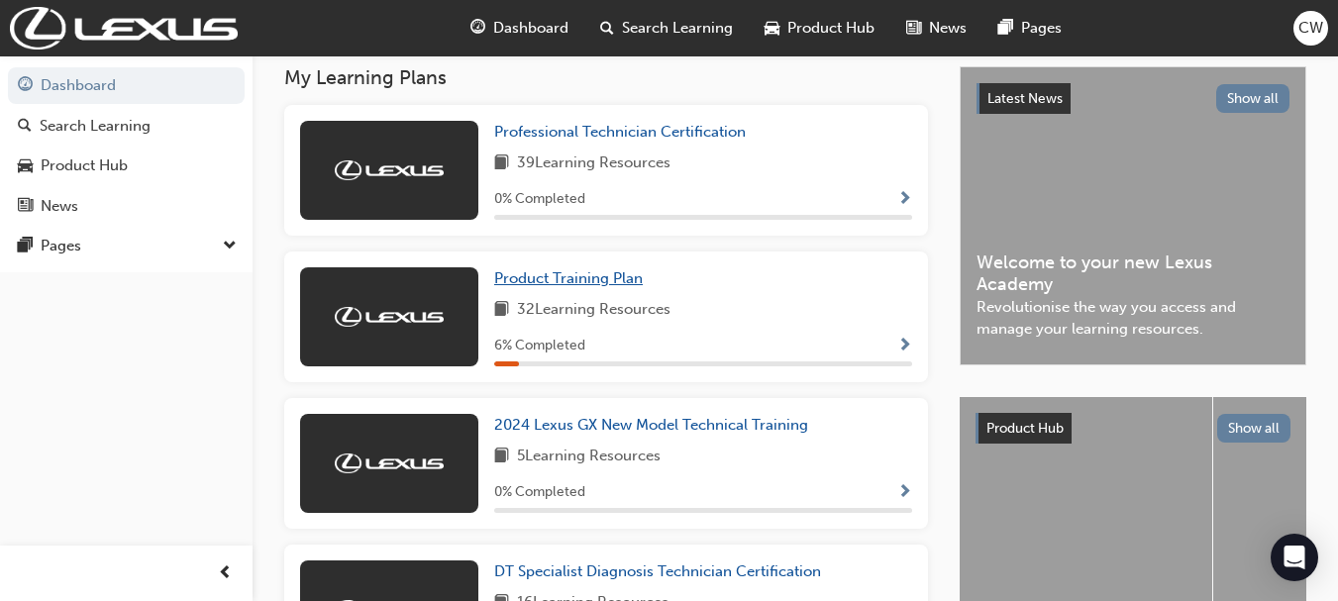
click at [601, 284] on span "Product Training Plan" at bounding box center [568, 278] width 149 height 18
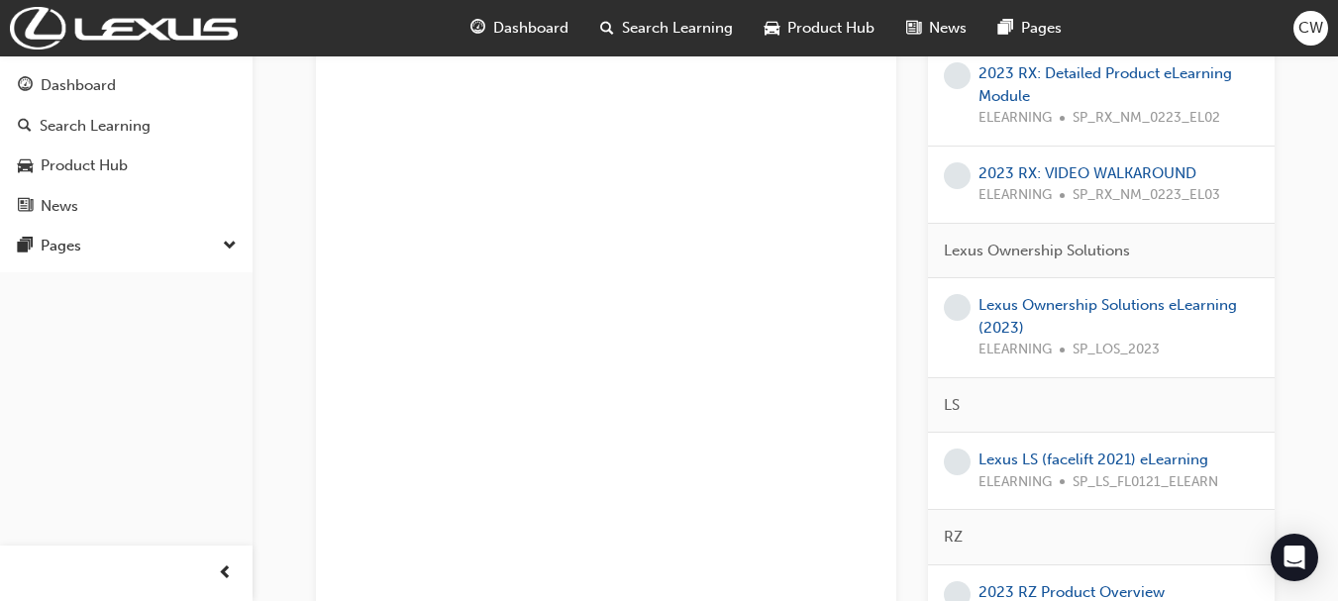
scroll to position [1069, 0]
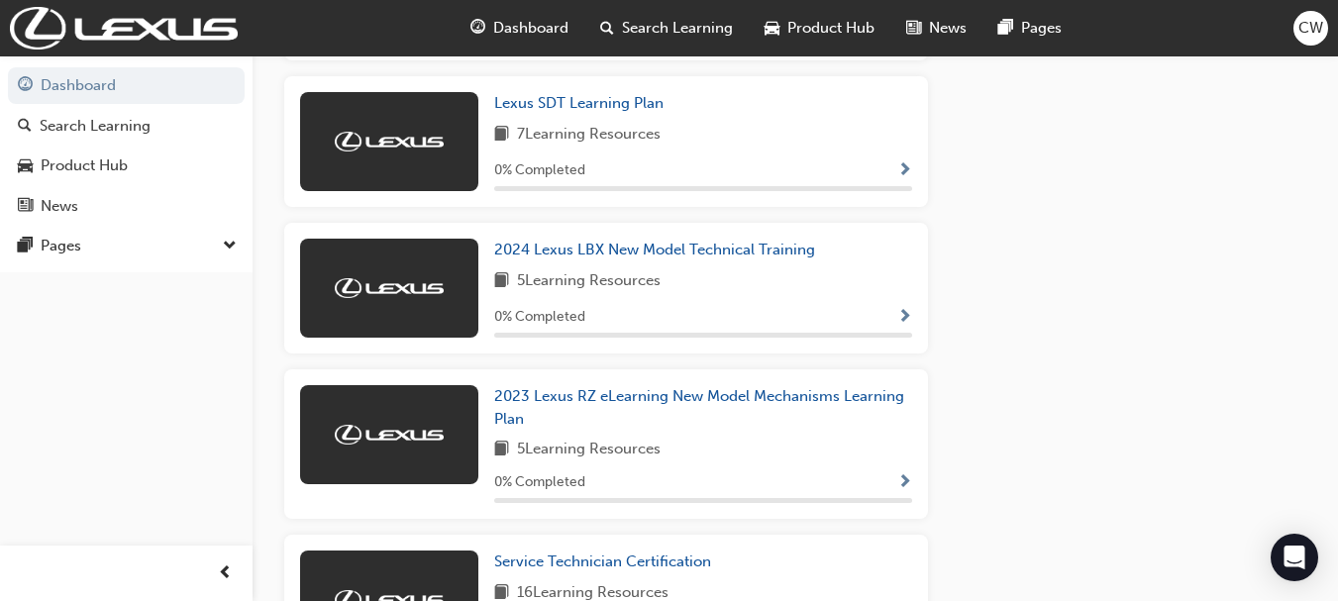
scroll to position [1032, 0]
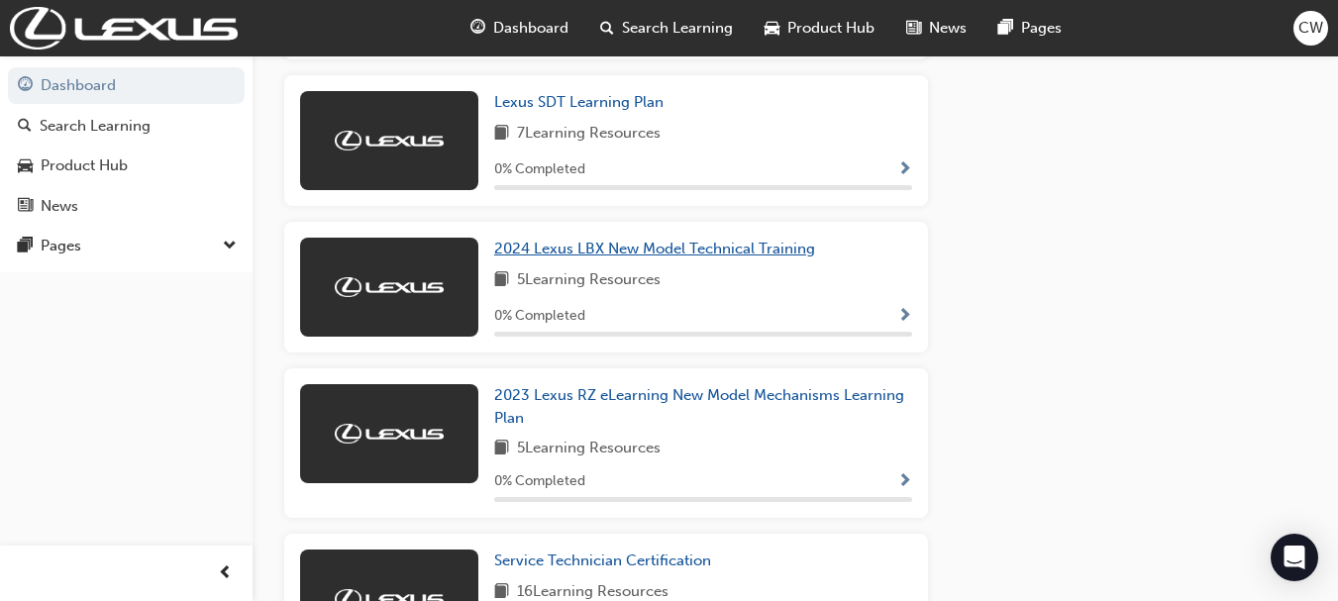
click at [763, 257] on span "2024 Lexus LBX New Model Technical Training" at bounding box center [654, 249] width 321 height 18
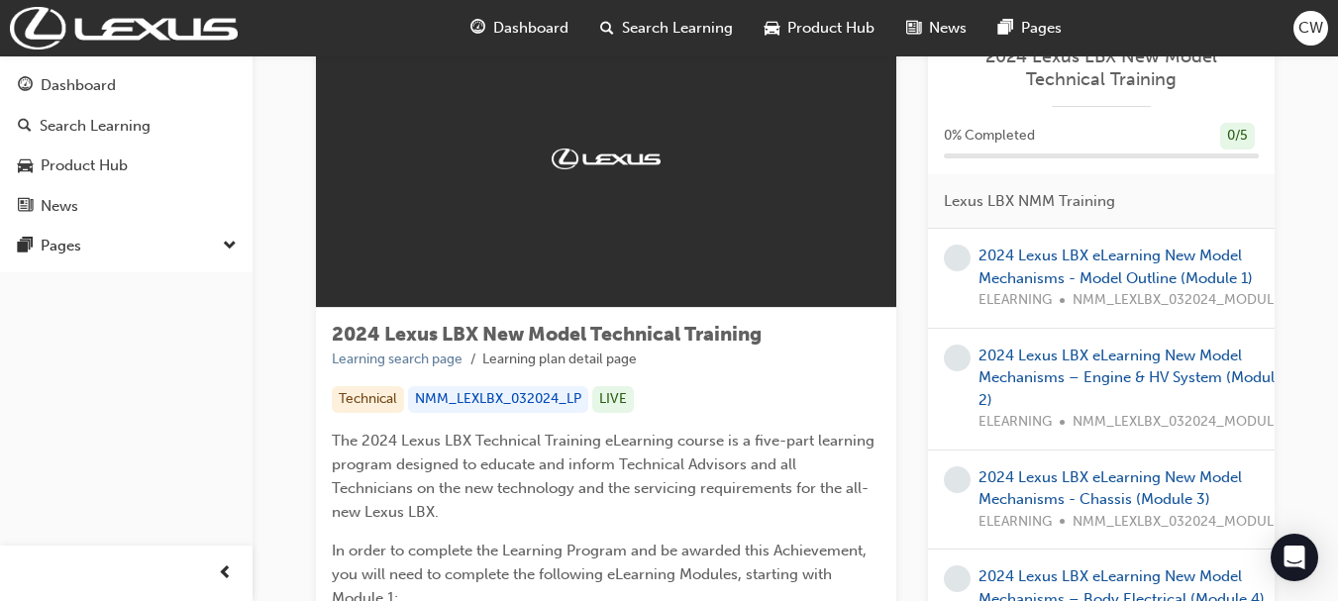
scroll to position [91, 0]
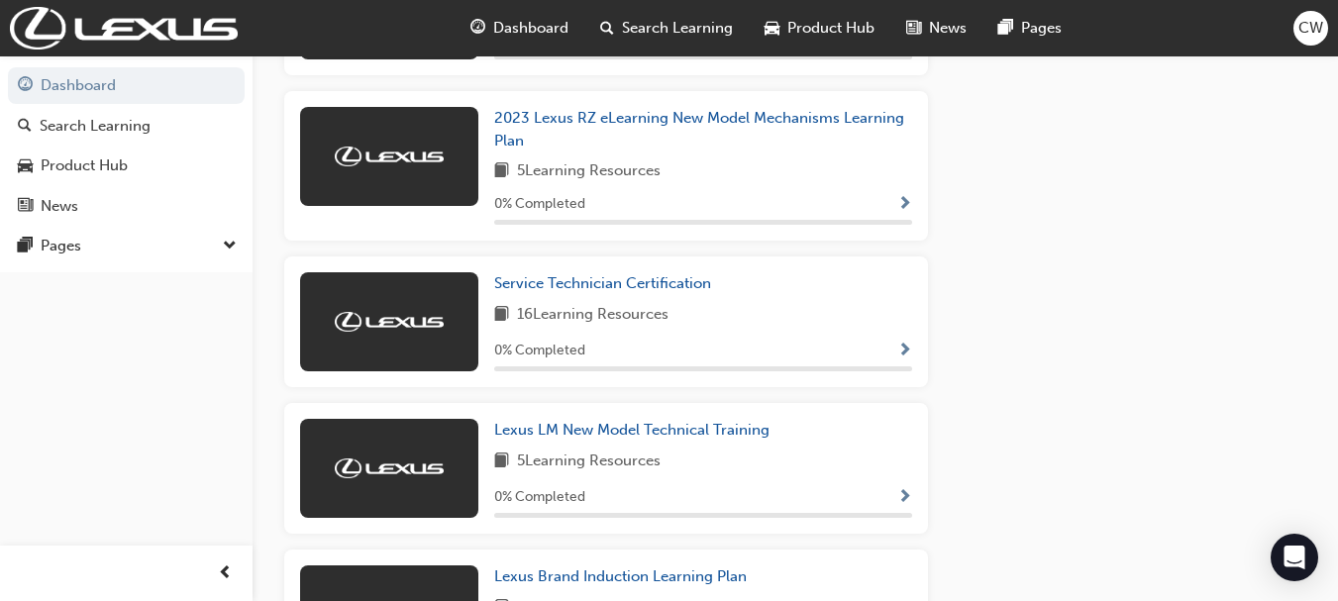
scroll to position [1311, 0]
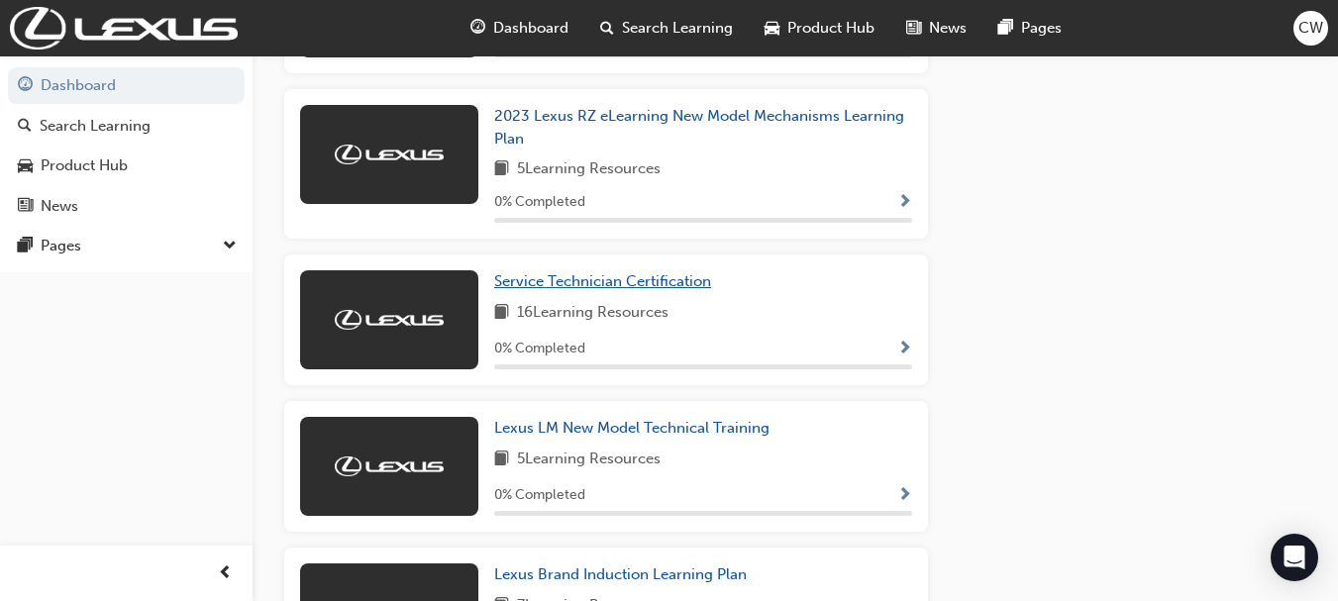
click at [668, 293] on link "Service Technician Certification" at bounding box center [606, 281] width 225 height 23
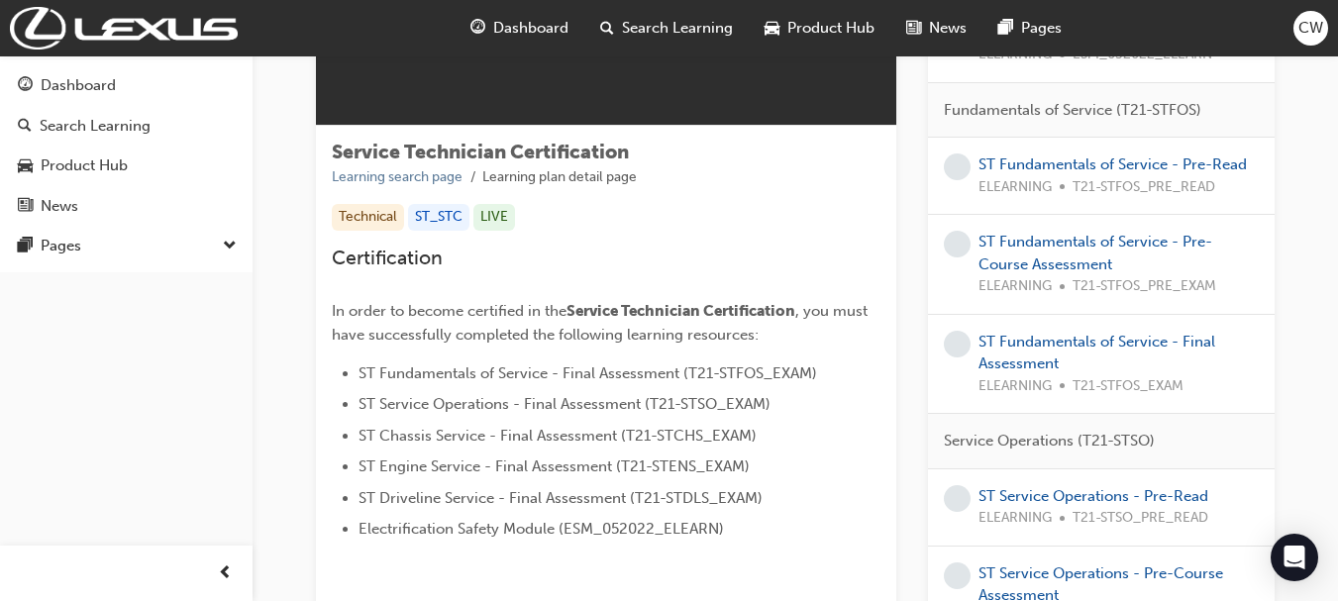
scroll to position [273, 0]
drag, startPoint x: 642, startPoint y: 421, endPoint x: 832, endPoint y: 476, distance: 198.1
click at [832, 476] on li "ST Engine Service - Final Assessment (T21-STENS_EXAM)" at bounding box center [619, 468] width 522 height 24
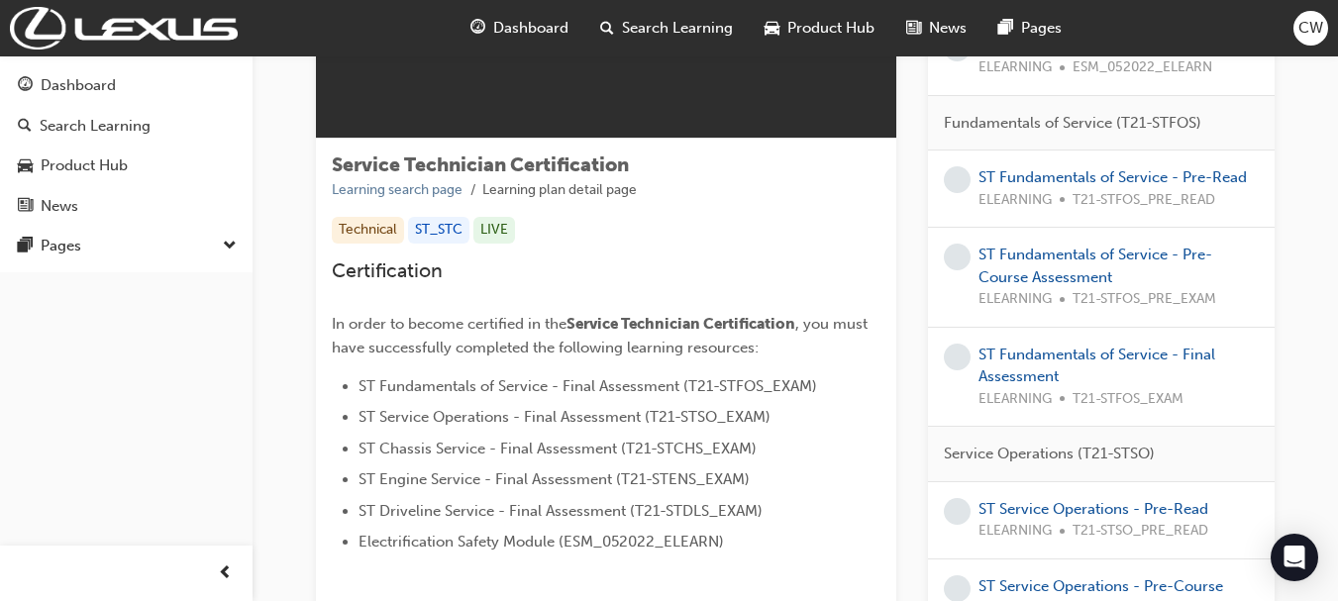
scroll to position [0, 0]
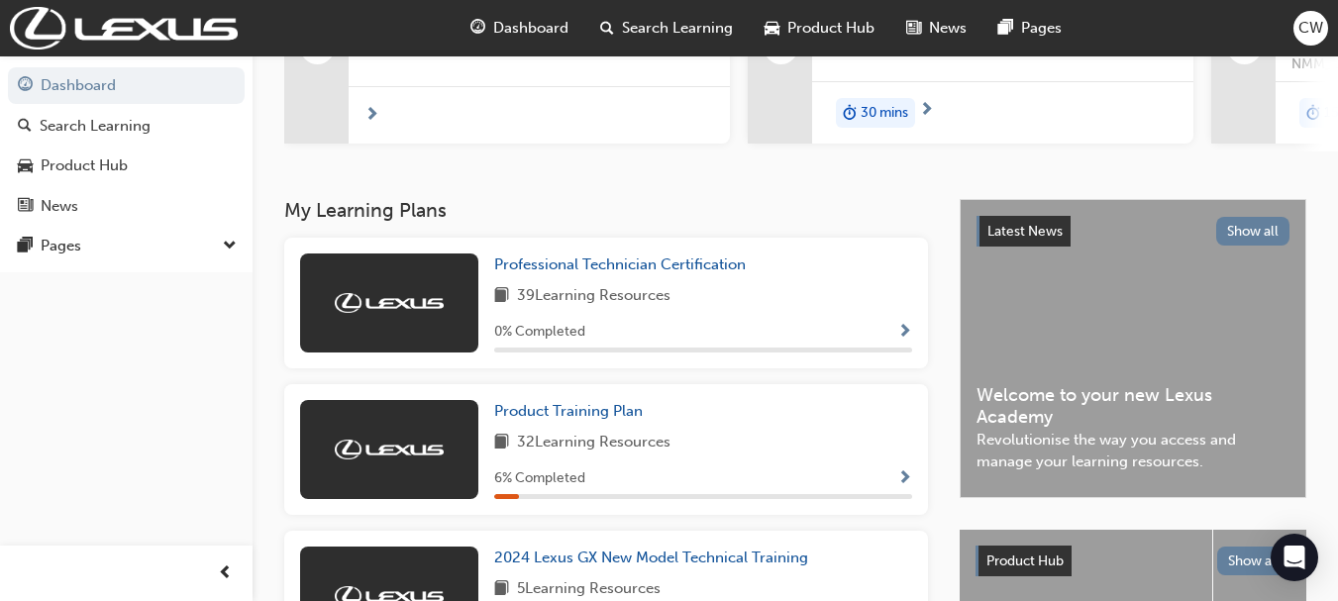
scroll to position [282, 0]
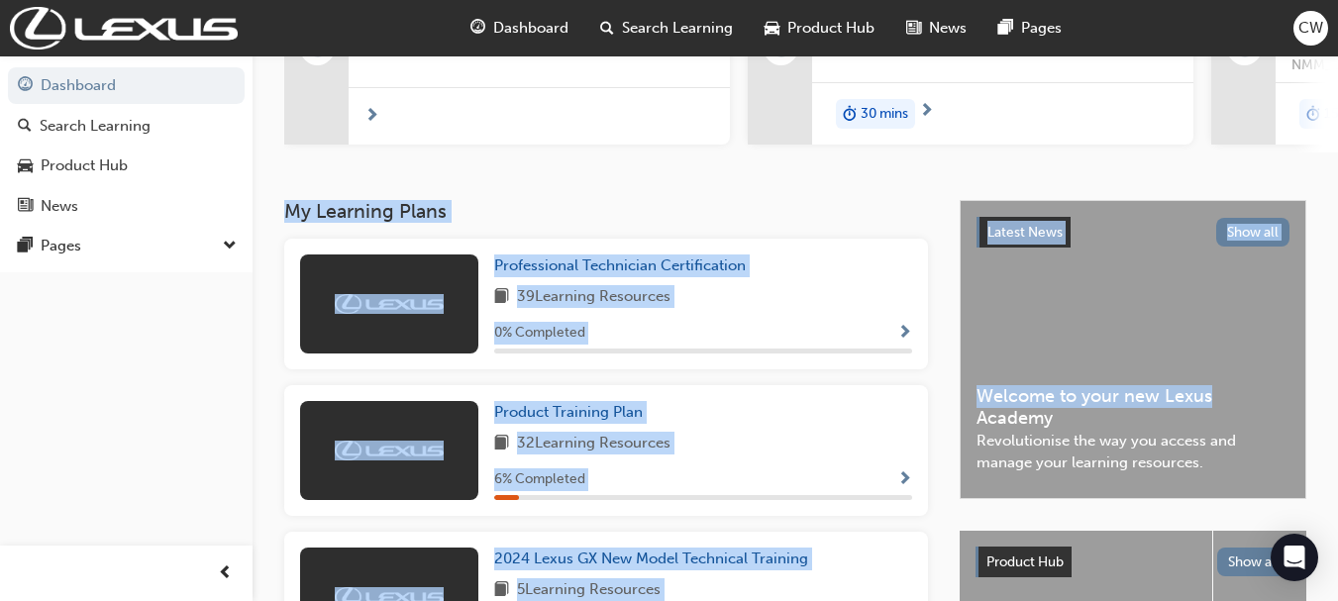
drag, startPoint x: 1336, startPoint y: 163, endPoint x: 1352, endPoint y: 219, distance: 57.7
click at [1338, 219] on html "Your version of Internet Explorer is outdated and not supported. Please upgrade…" at bounding box center [669, 18] width 1338 height 601
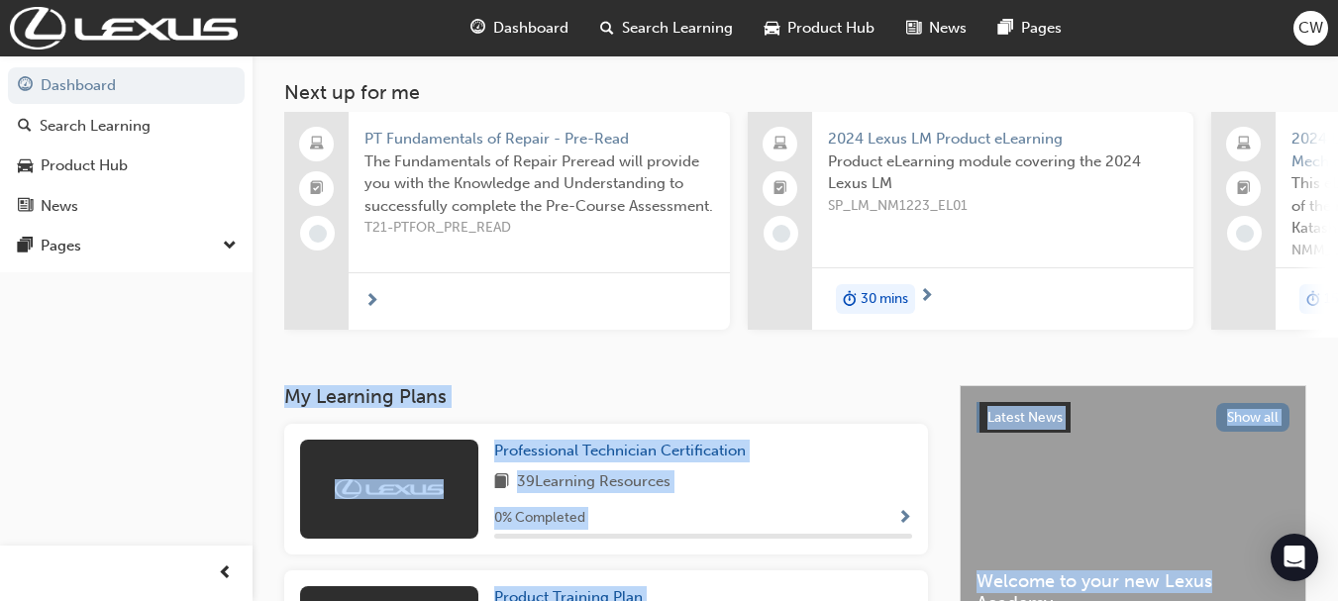
scroll to position [84, 0]
